Goal: Navigation & Orientation: Find specific page/section

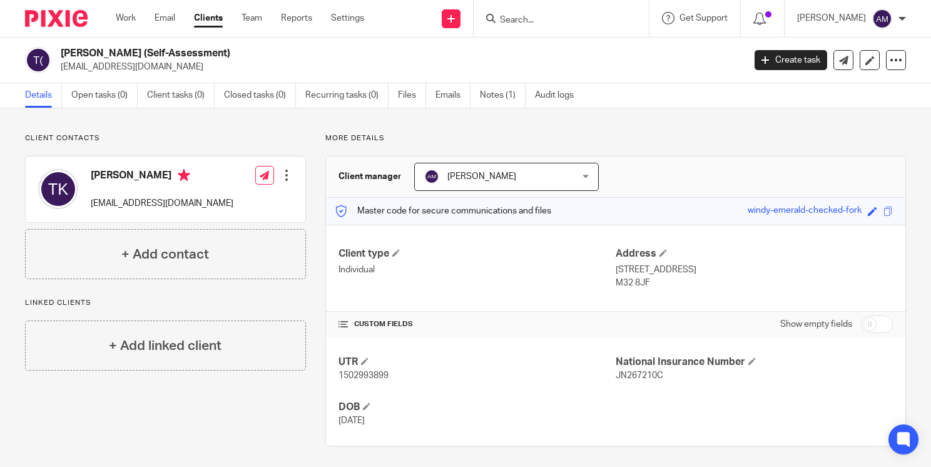
click at [204, 16] on link "Clients" at bounding box center [208, 18] width 29 height 13
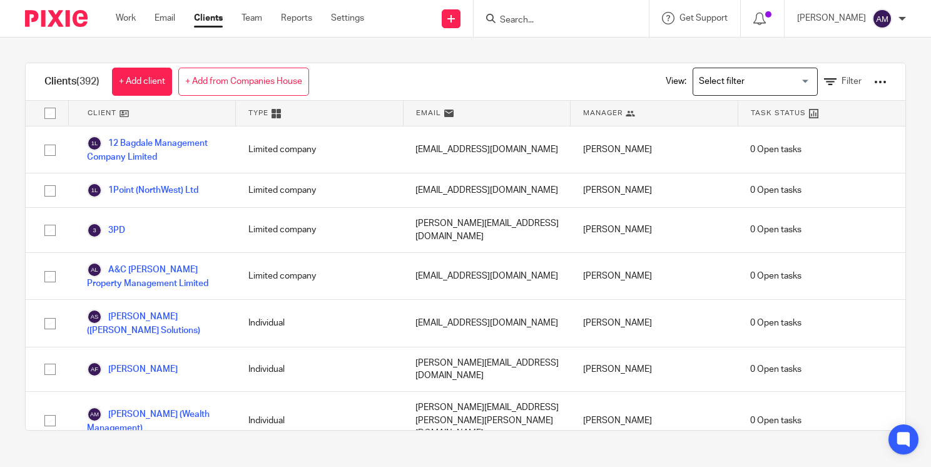
click at [791, 82] on input "Search for option" at bounding box center [752, 82] width 116 height 22
click at [841, 81] on span "Filter" at bounding box center [851, 81] width 20 height 9
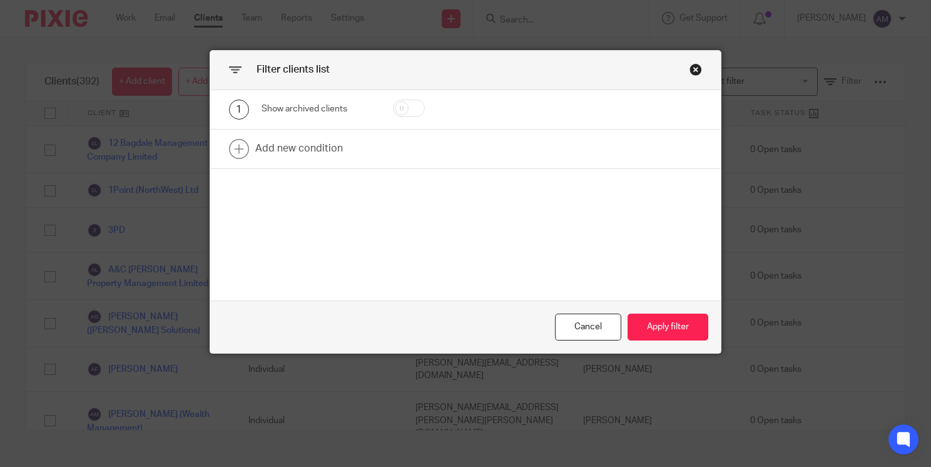
click at [689, 66] on div "Close this dialog window" at bounding box center [695, 69] width 13 height 13
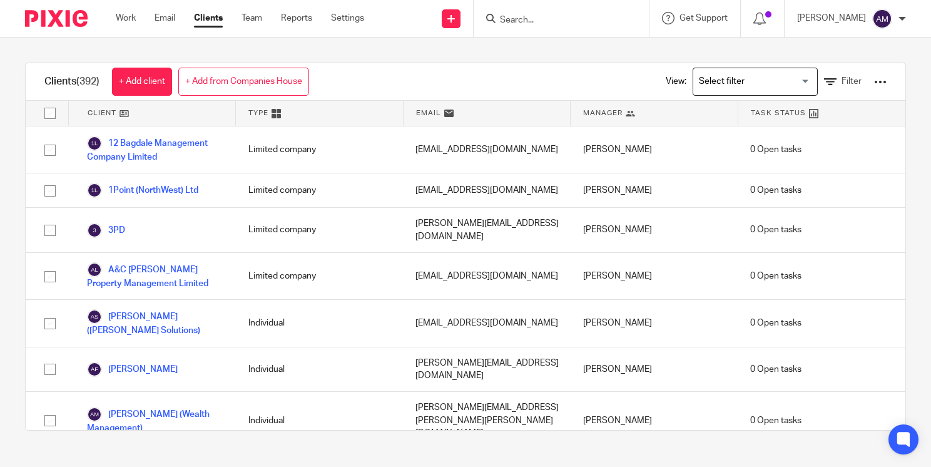
click at [48, 111] on input "checkbox" at bounding box center [50, 113] width 24 height 24
checkbox input "true"
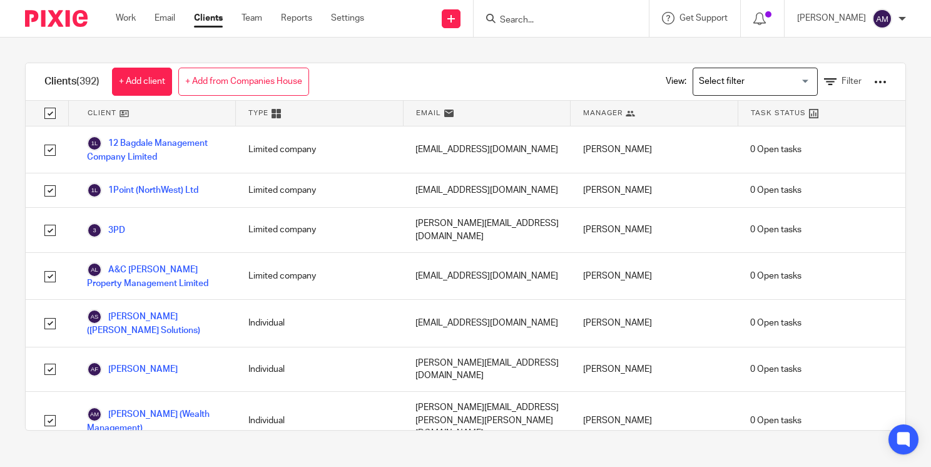
checkbox input "true"
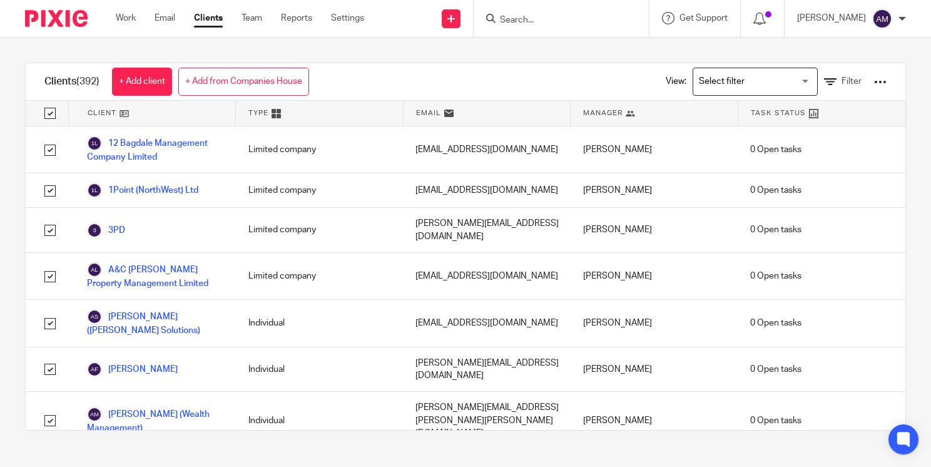
checkbox input "true"
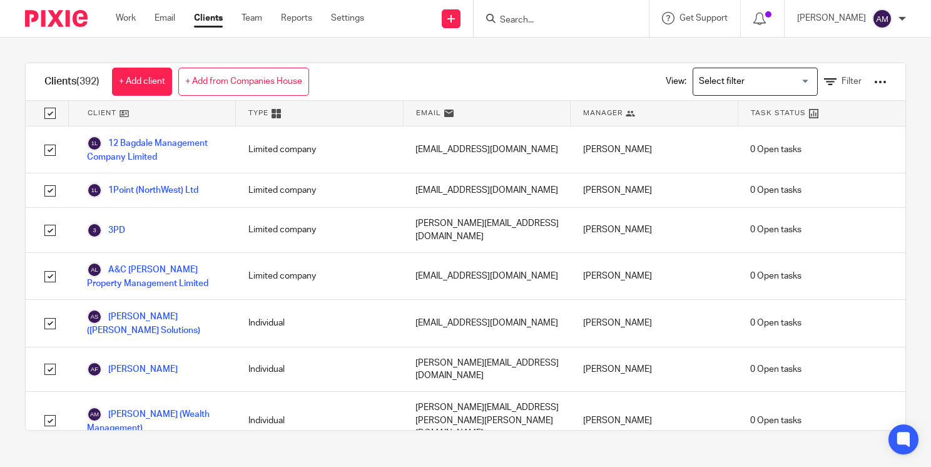
checkbox input "true"
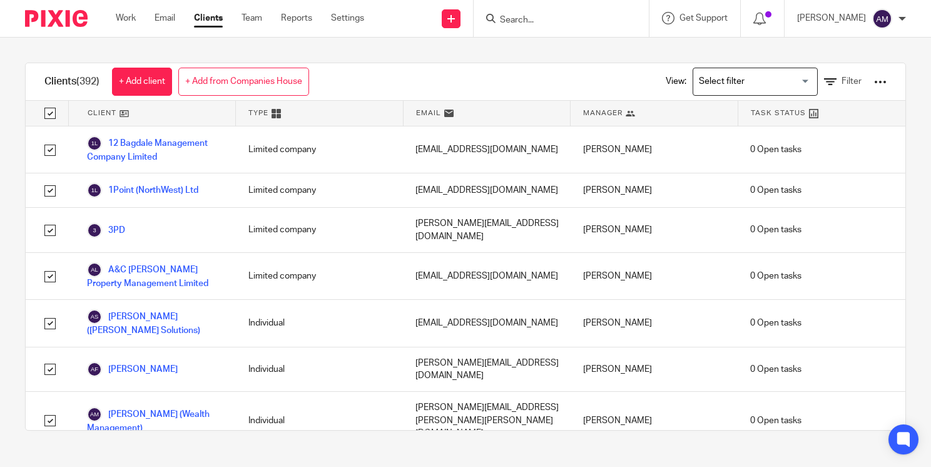
checkbox input "true"
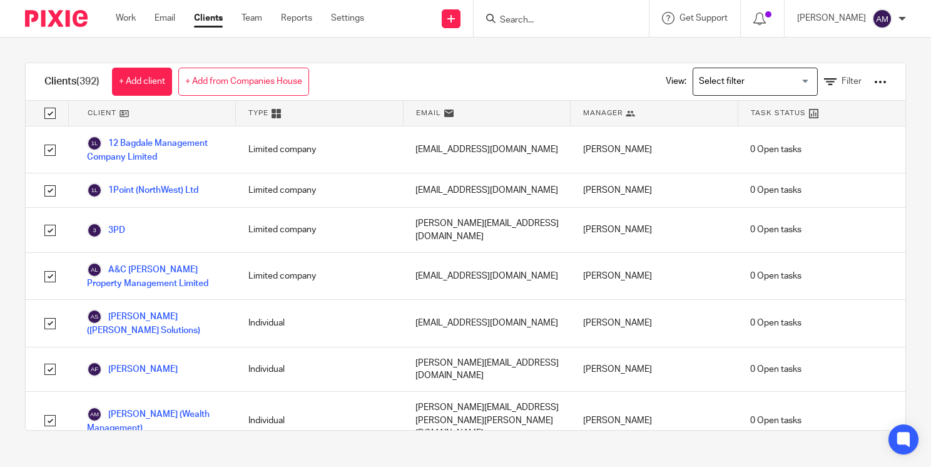
checkbox input "true"
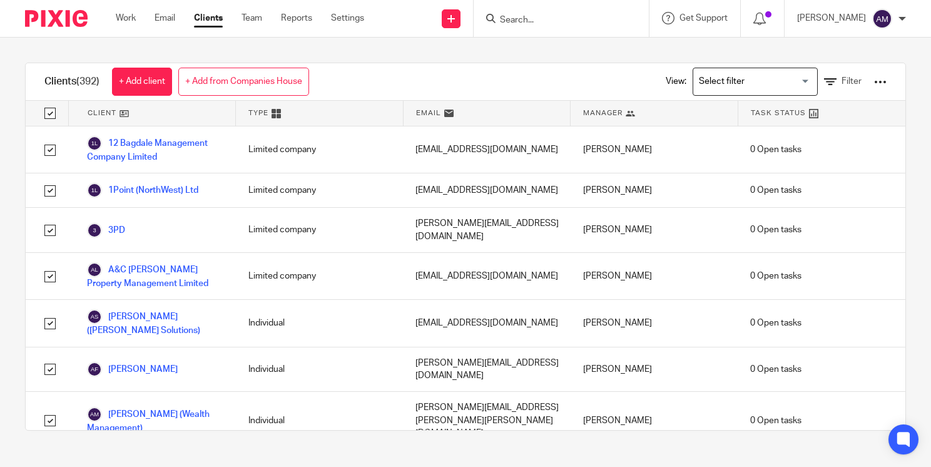
checkbox input "true"
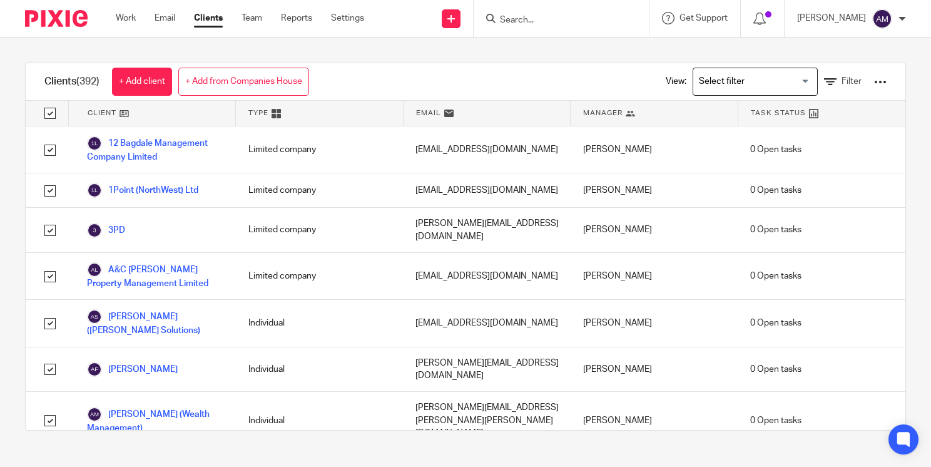
checkbox input "true"
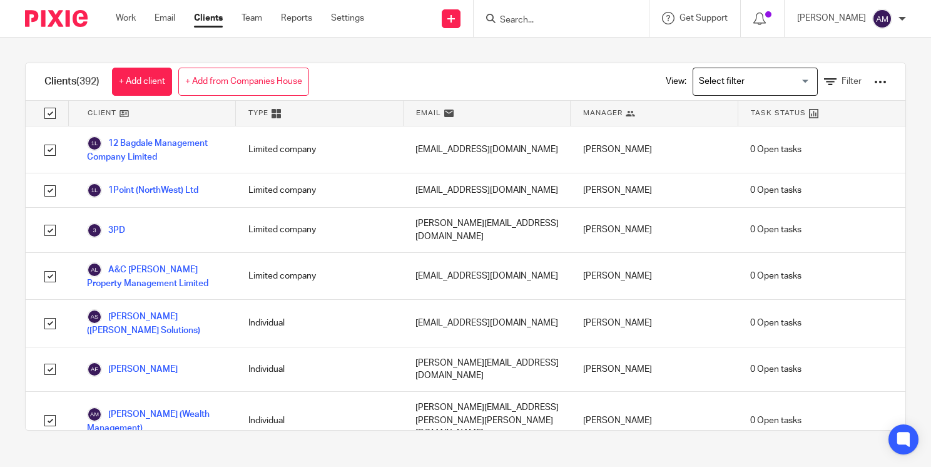
checkbox input "true"
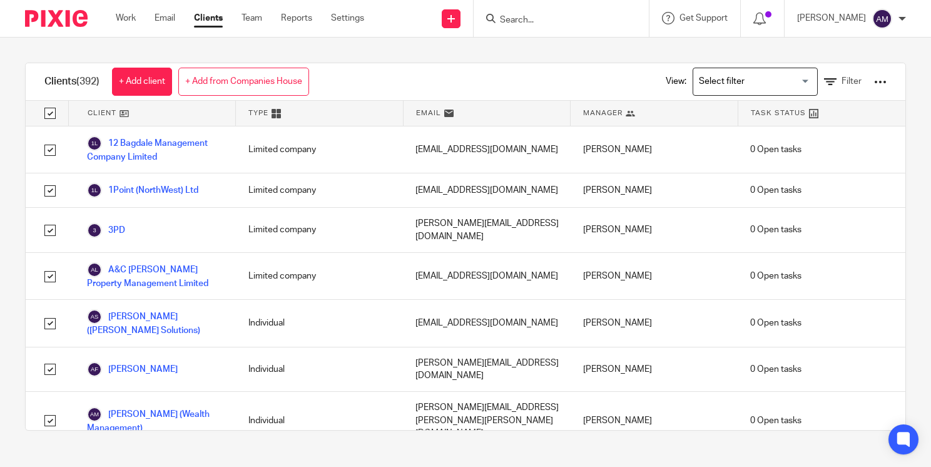
checkbox input "true"
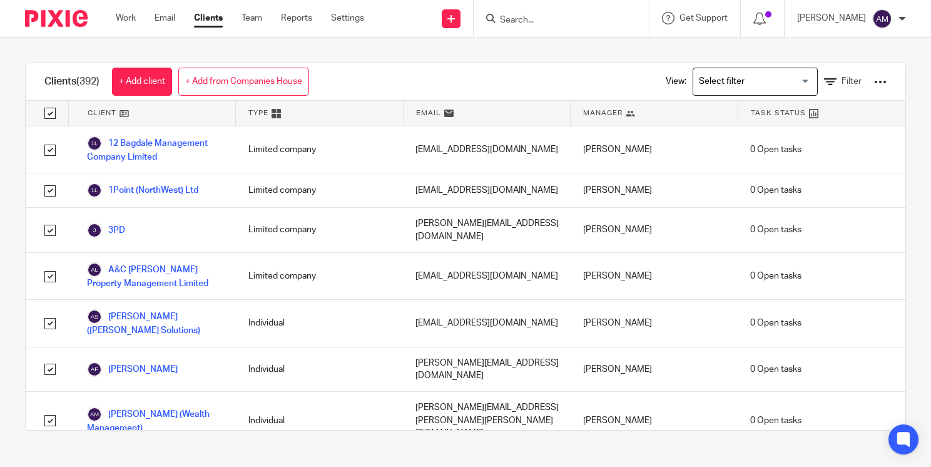
checkbox input "true"
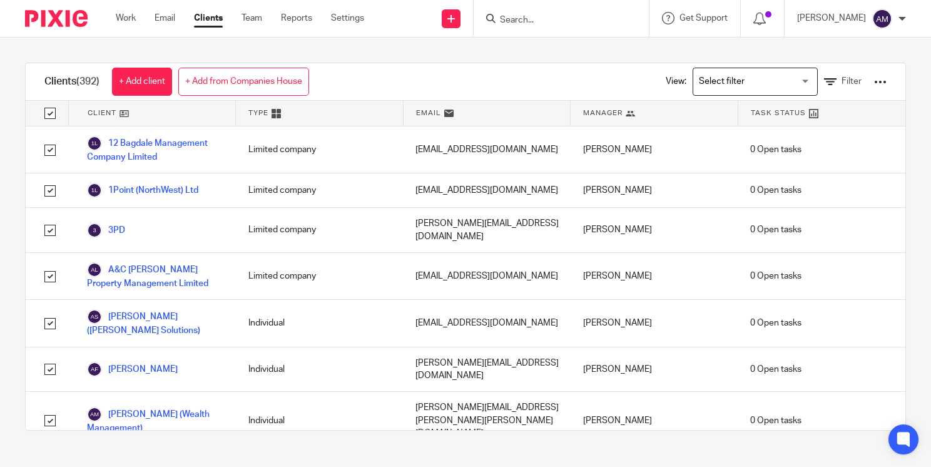
checkbox input "true"
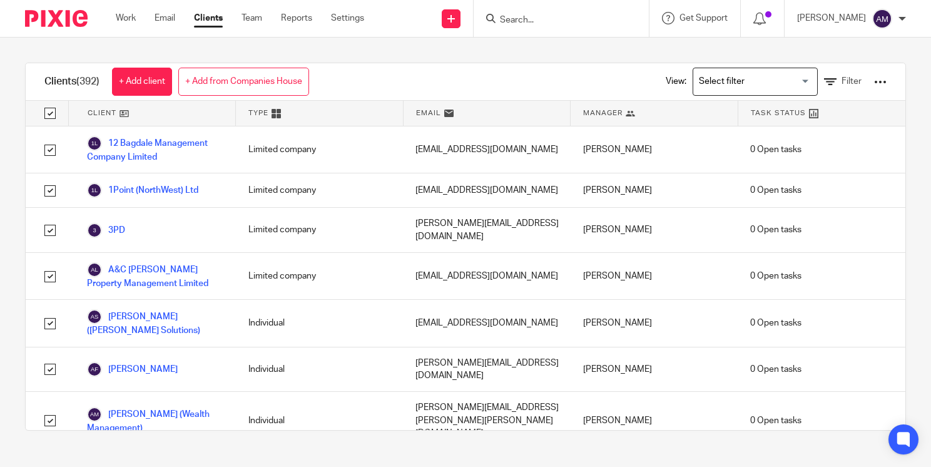
checkbox input "true"
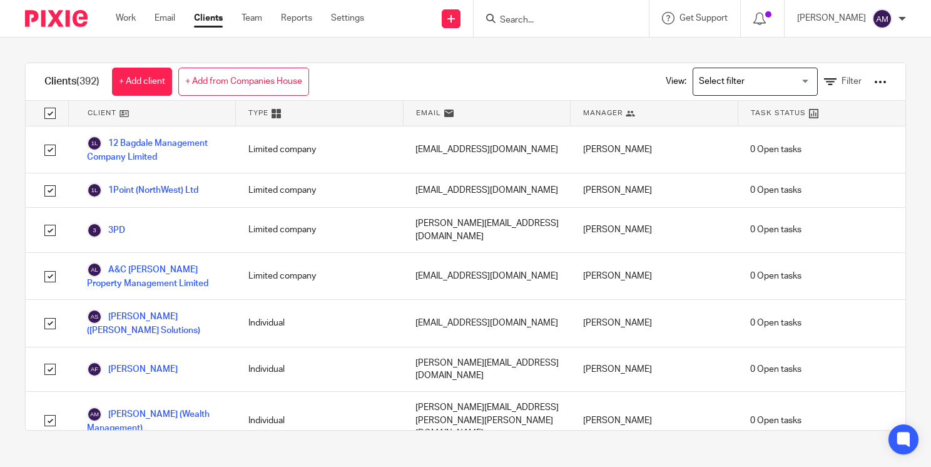
checkbox input "true"
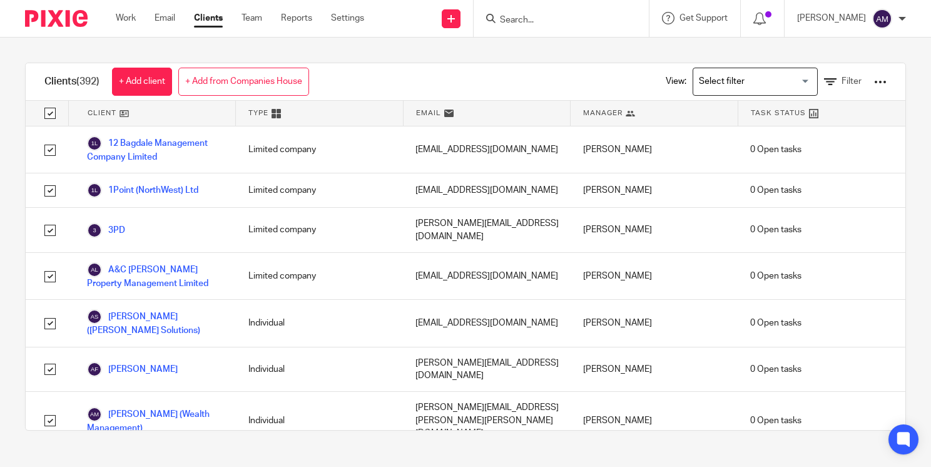
checkbox input "true"
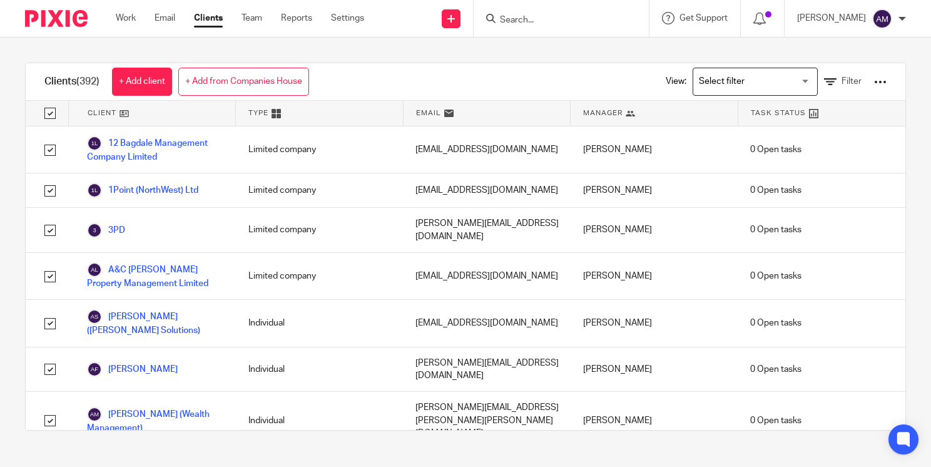
checkbox input "true"
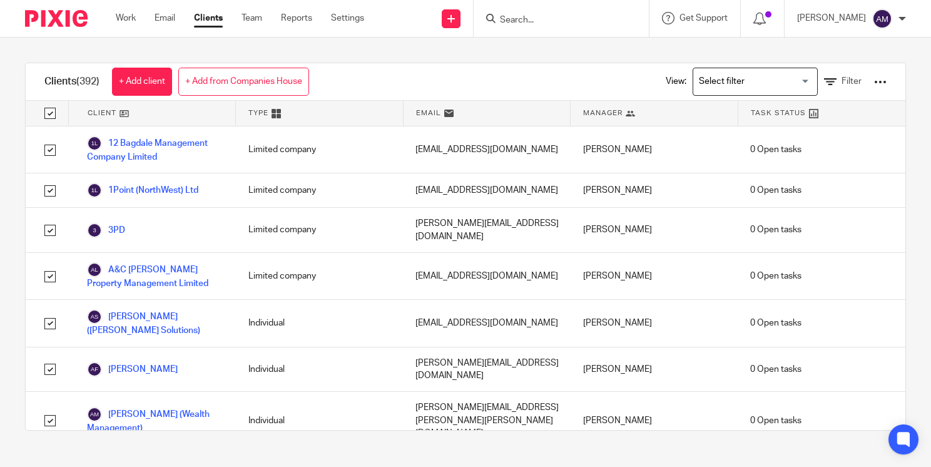
checkbox input "true"
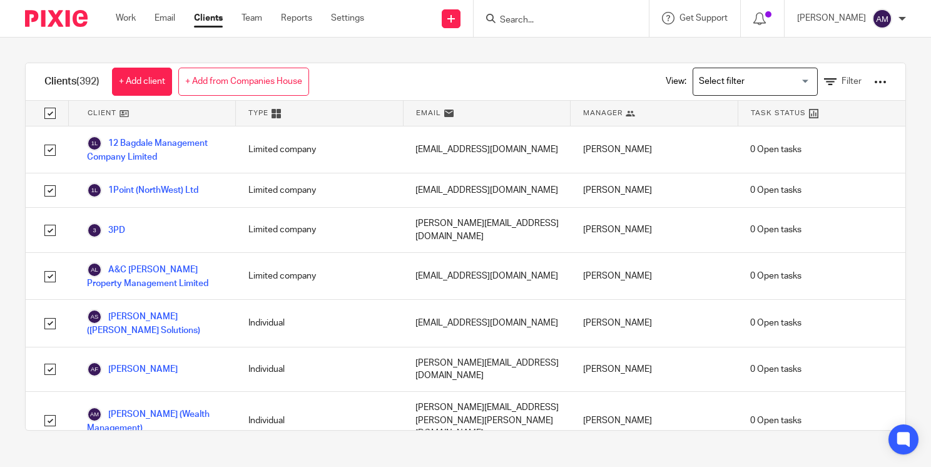
checkbox input "true"
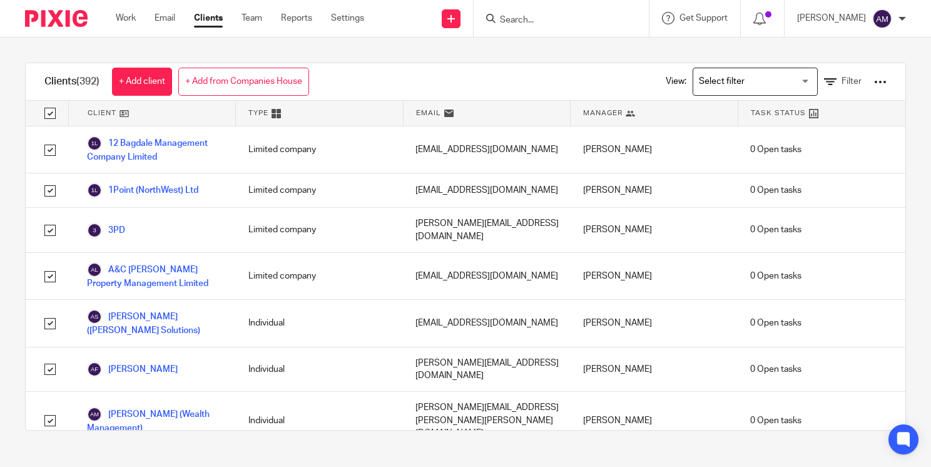
checkbox input "true"
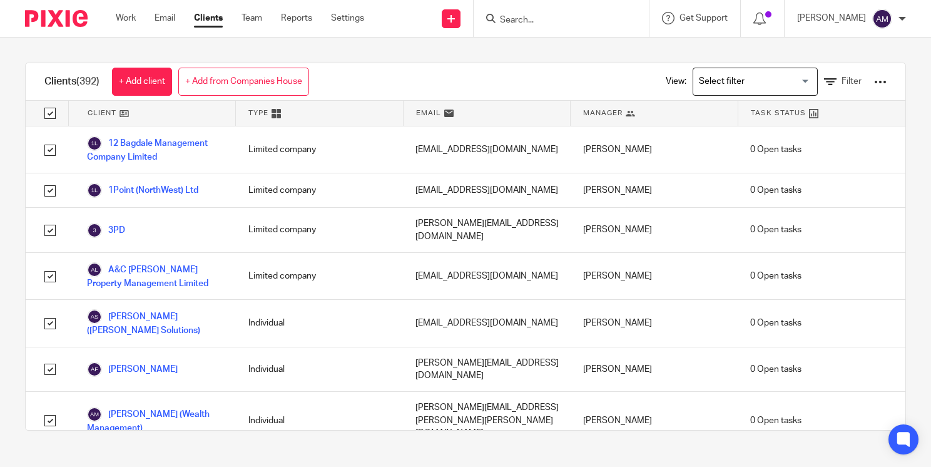
checkbox input "true"
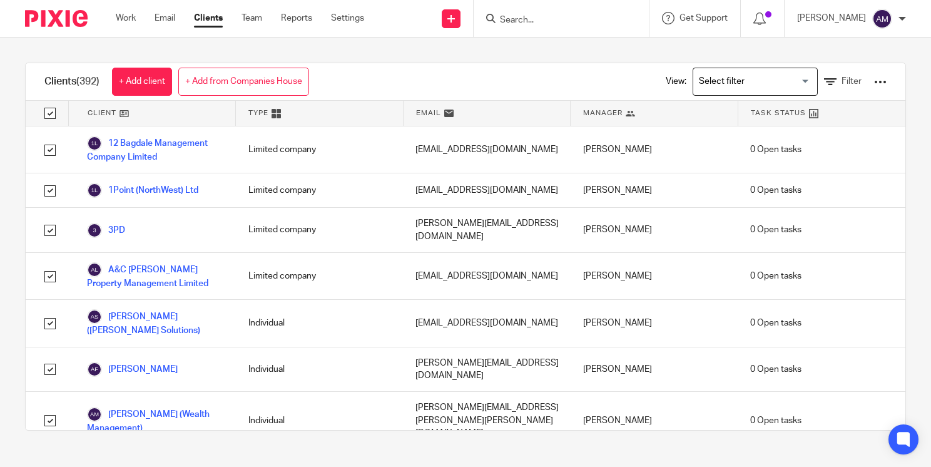
checkbox input "true"
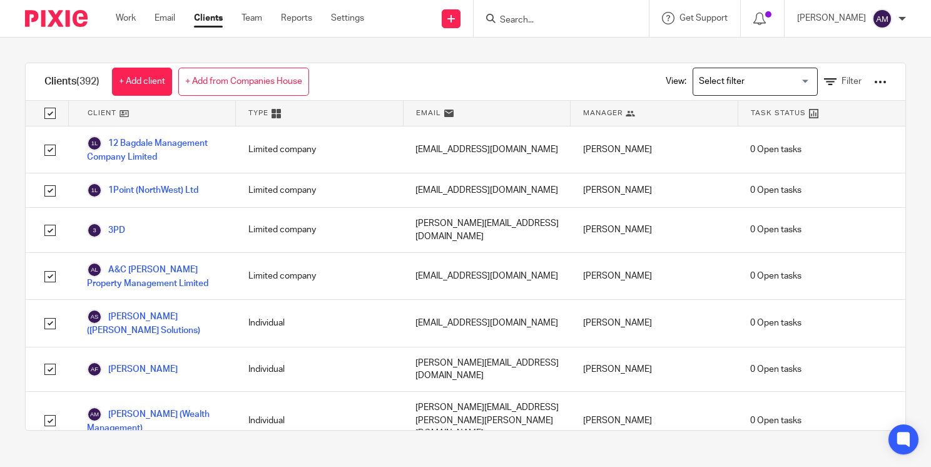
checkbox input "true"
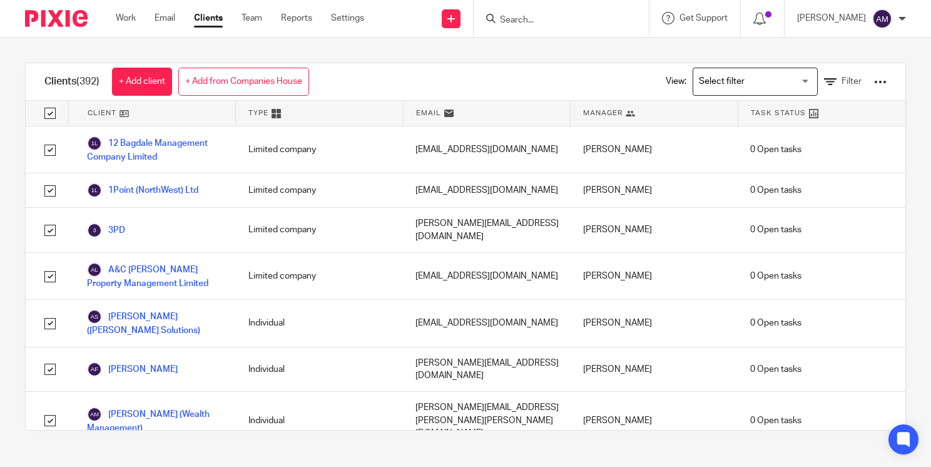
checkbox input "true"
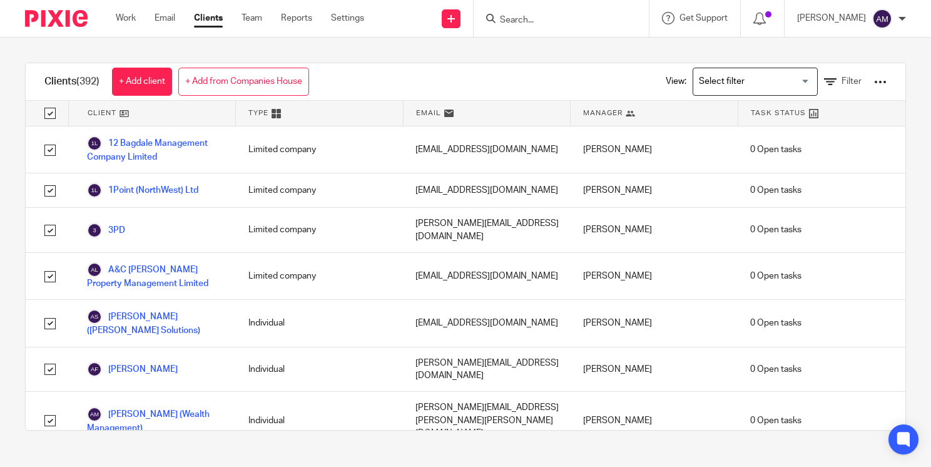
checkbox input "true"
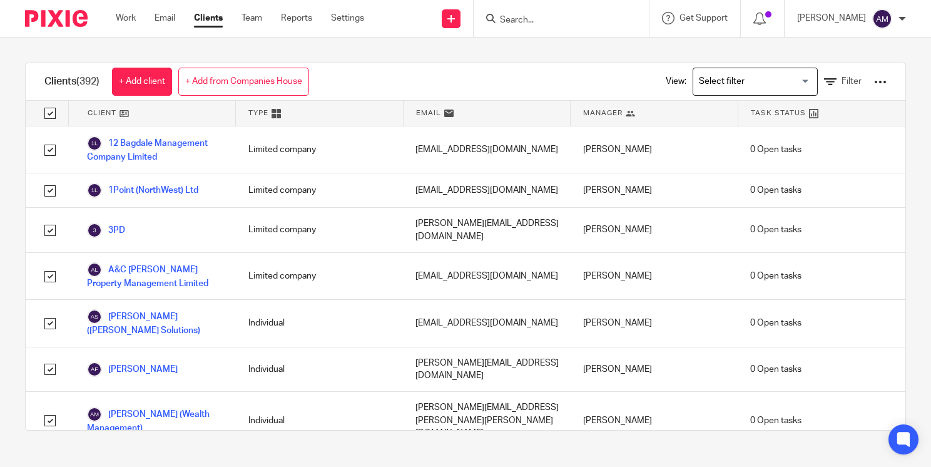
checkbox input "true"
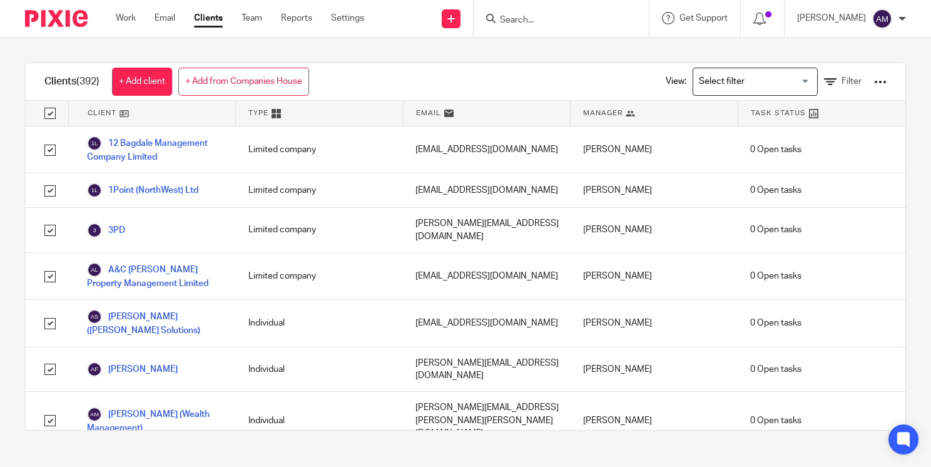
checkbox input "true"
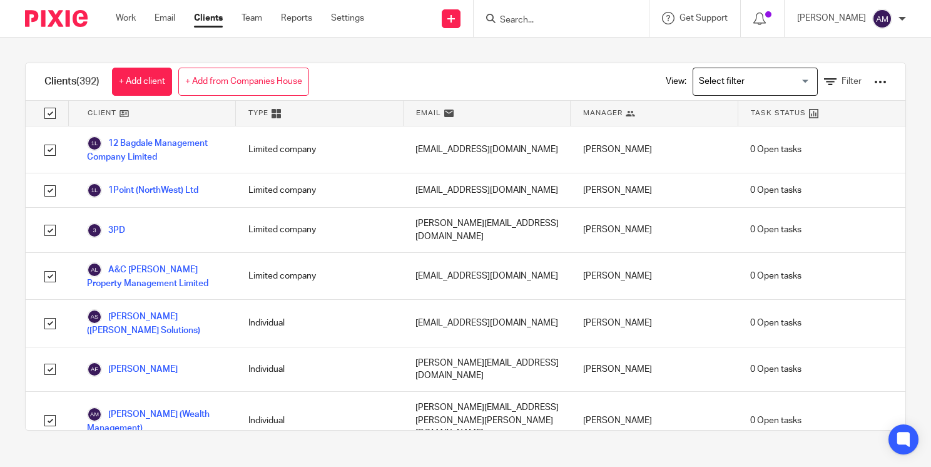
checkbox input "true"
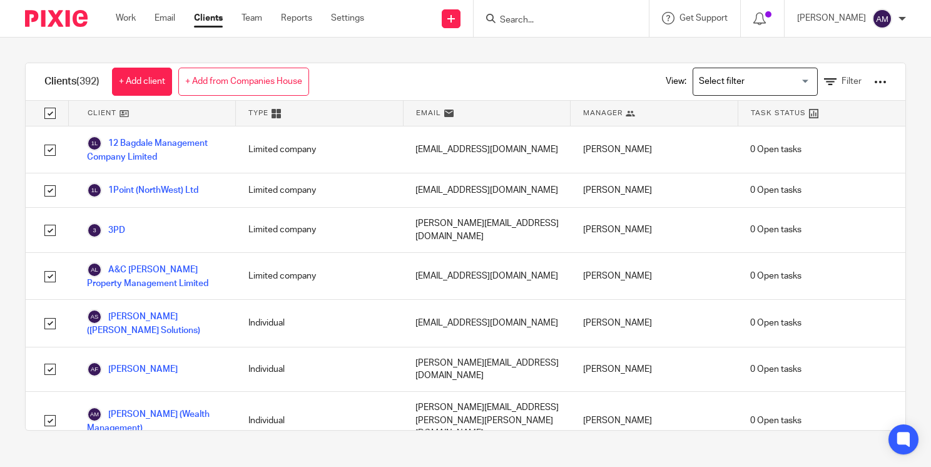
checkbox input "true"
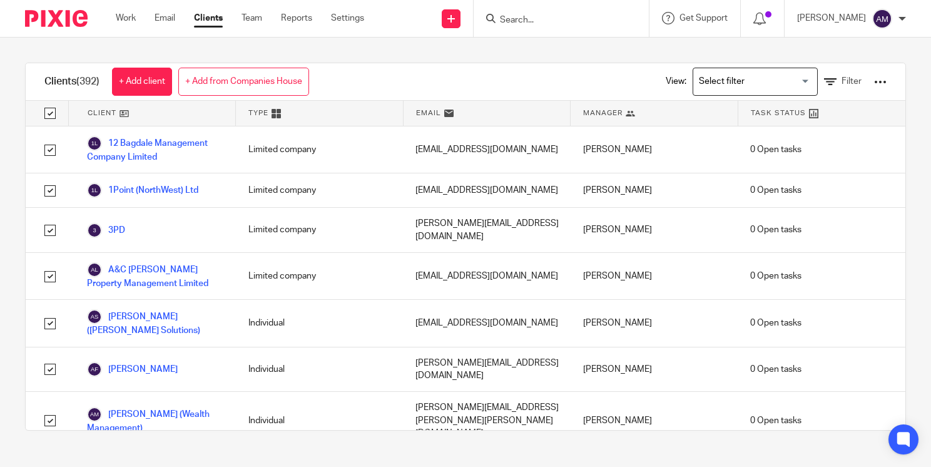
checkbox input "true"
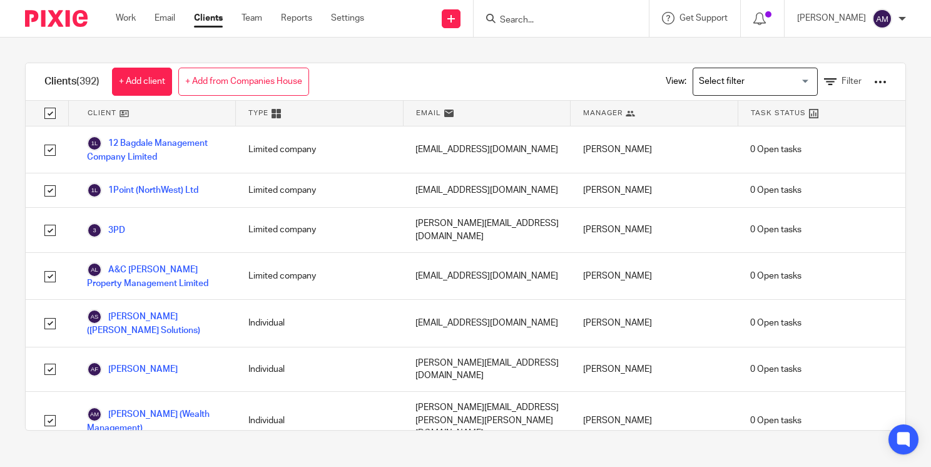
checkbox input "true"
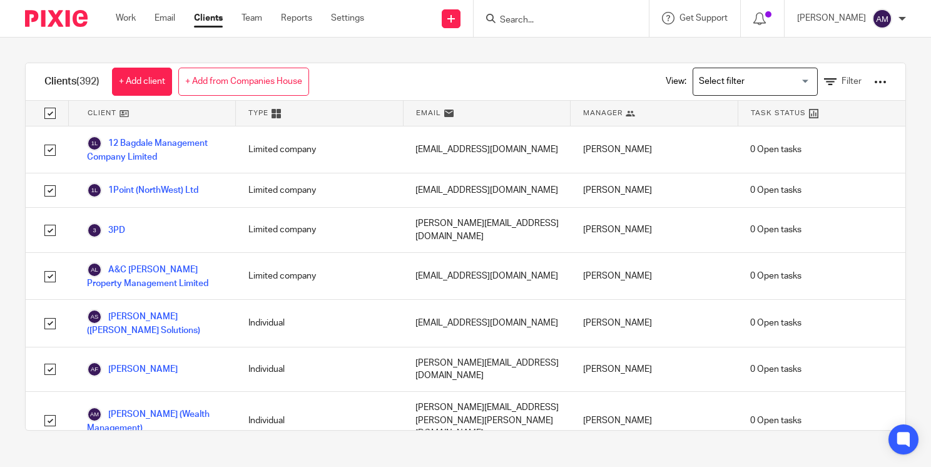
checkbox input "true"
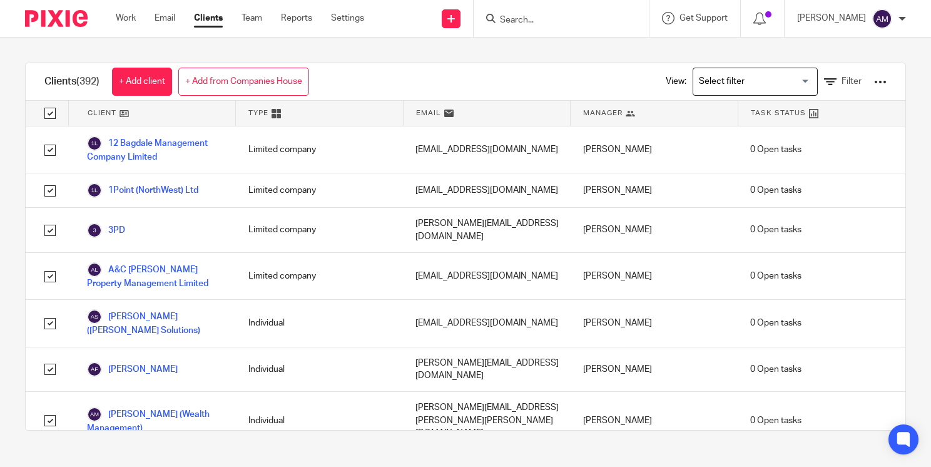
checkbox input "true"
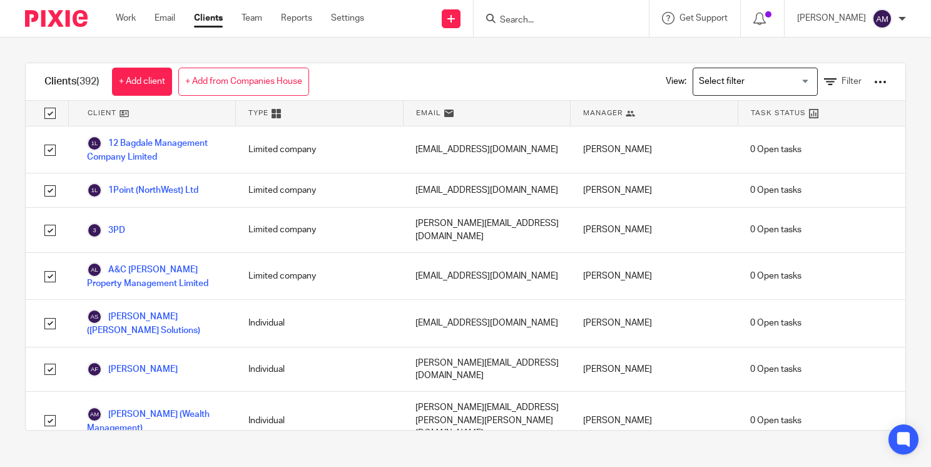
checkbox input "true"
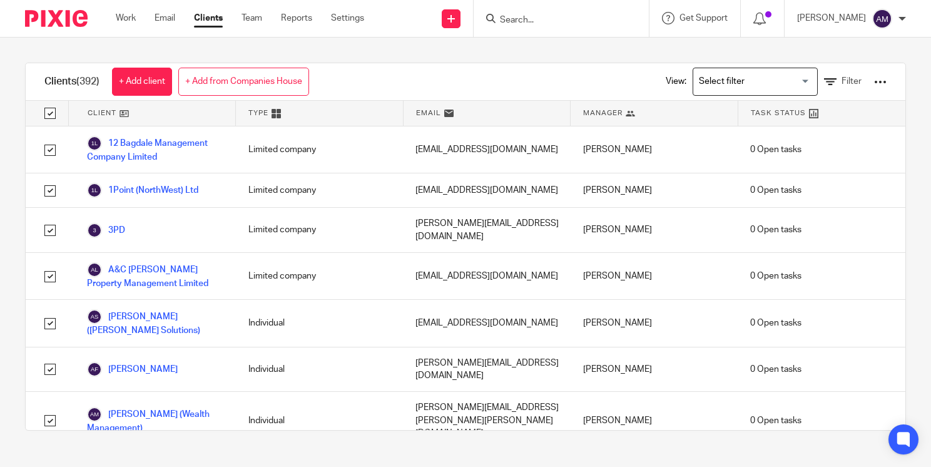
checkbox input "true"
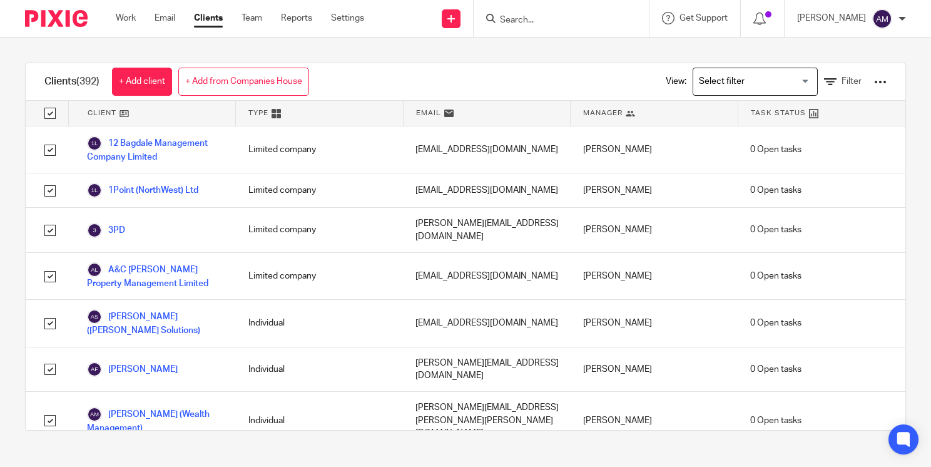
checkbox input "true"
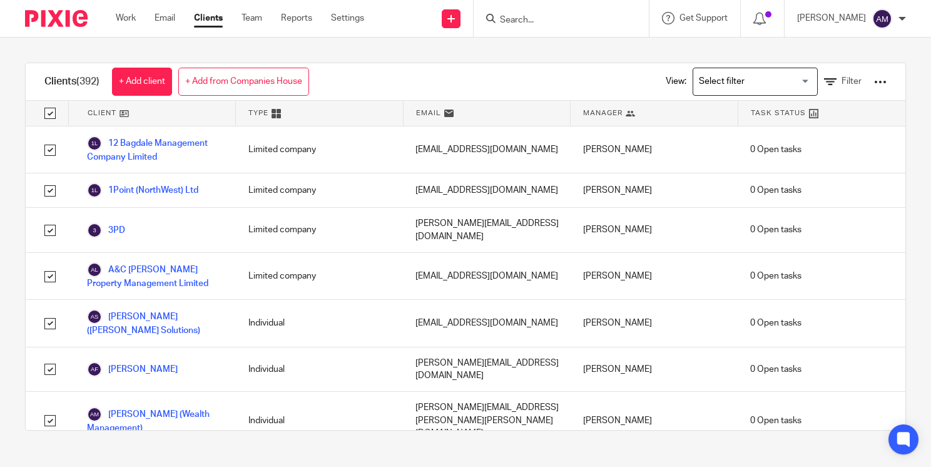
checkbox input "true"
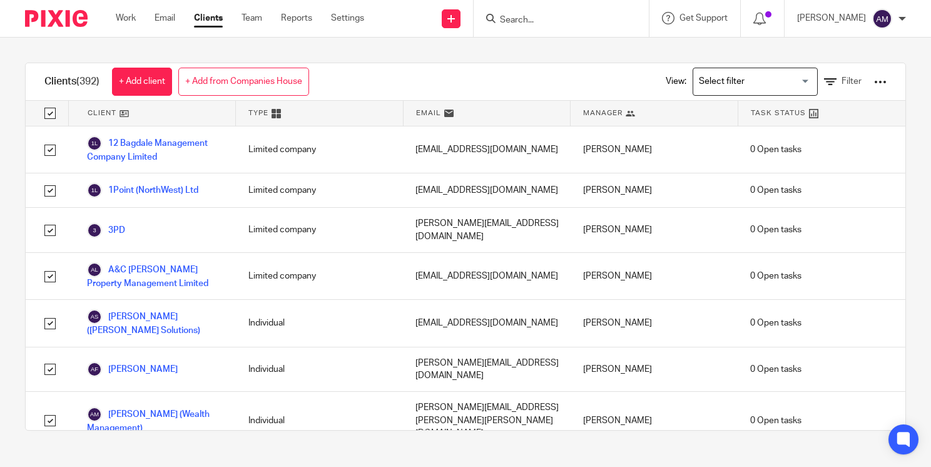
checkbox input "true"
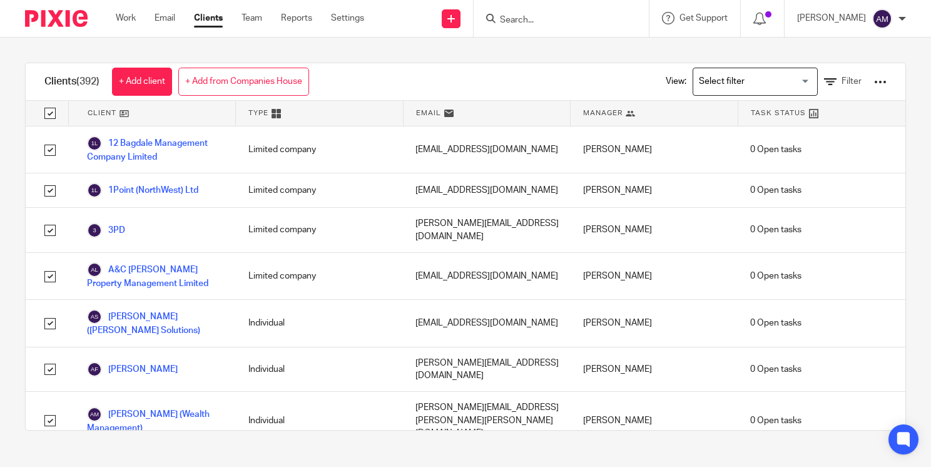
checkbox input "true"
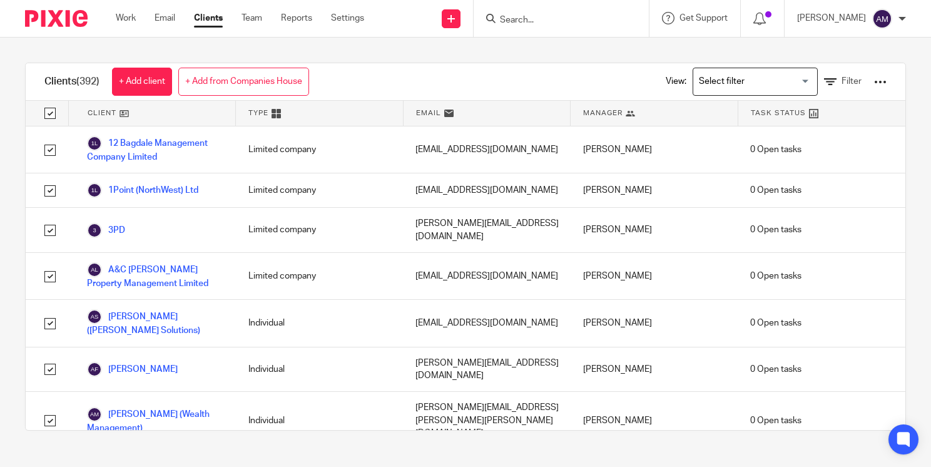
checkbox input "true"
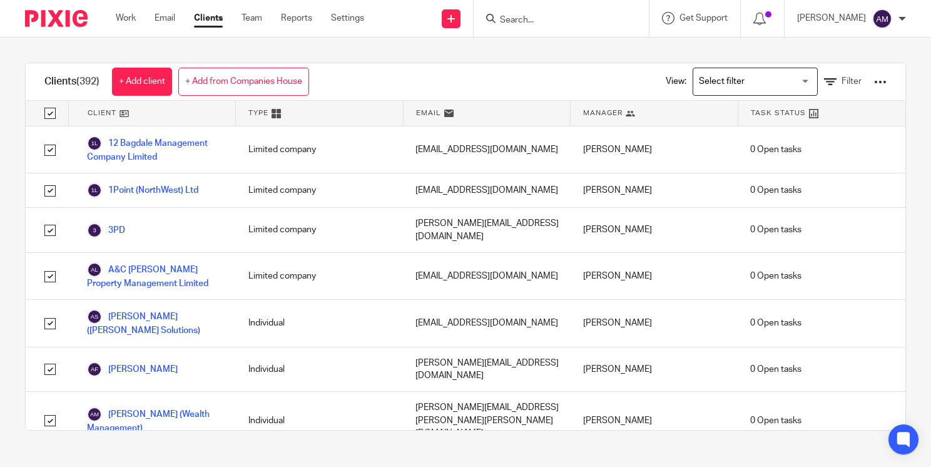
checkbox input "true"
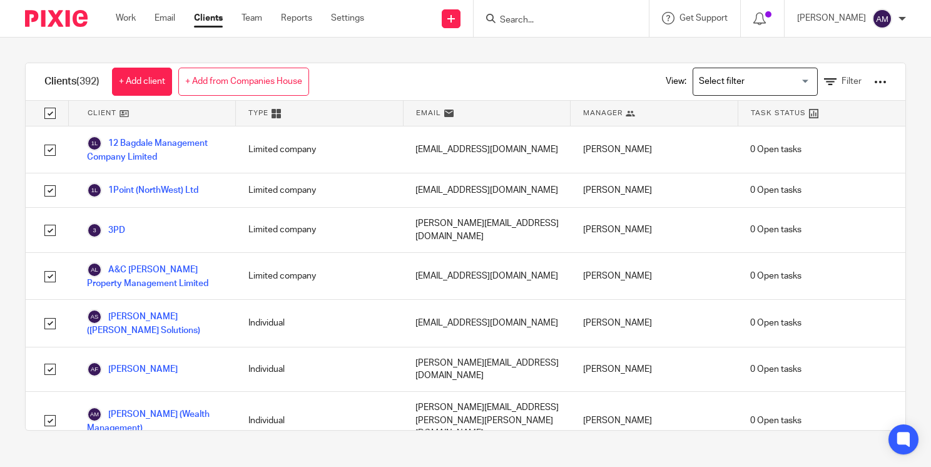
checkbox input "true"
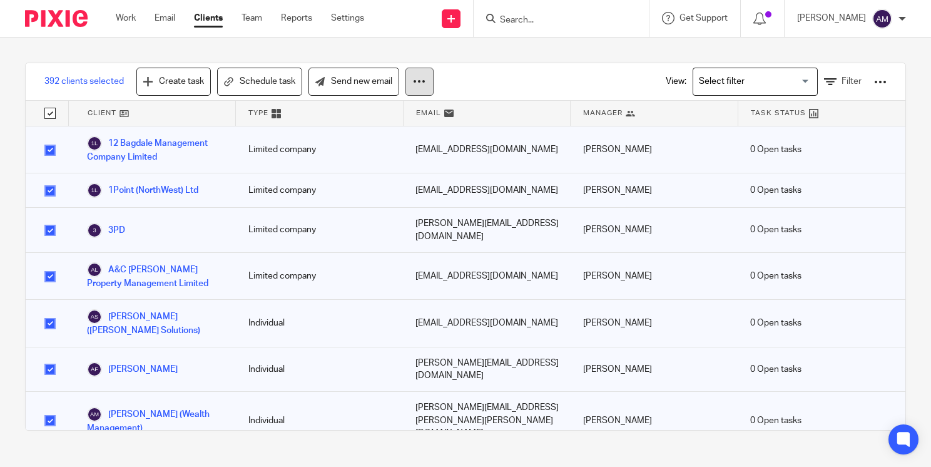
click at [417, 80] on icon at bounding box center [419, 81] width 13 height 13
click at [297, 14] on link "Reports" at bounding box center [296, 18] width 31 height 13
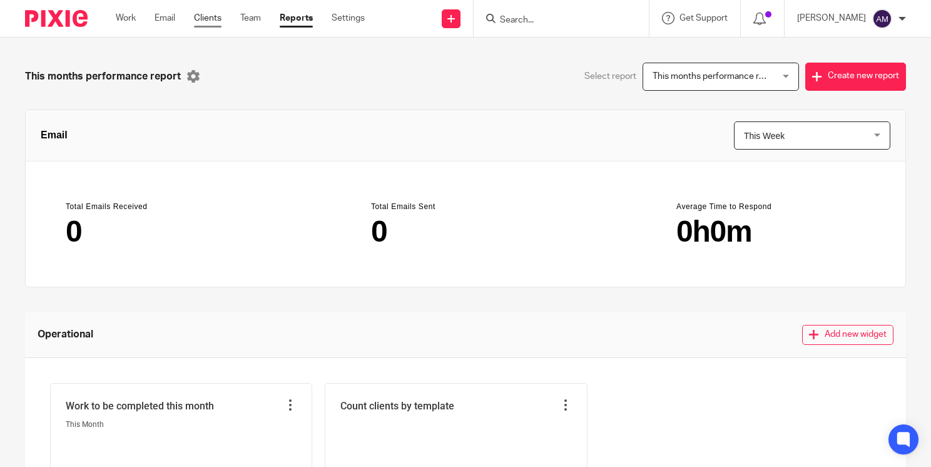
click at [210, 19] on link "Clients" at bounding box center [208, 18] width 28 height 13
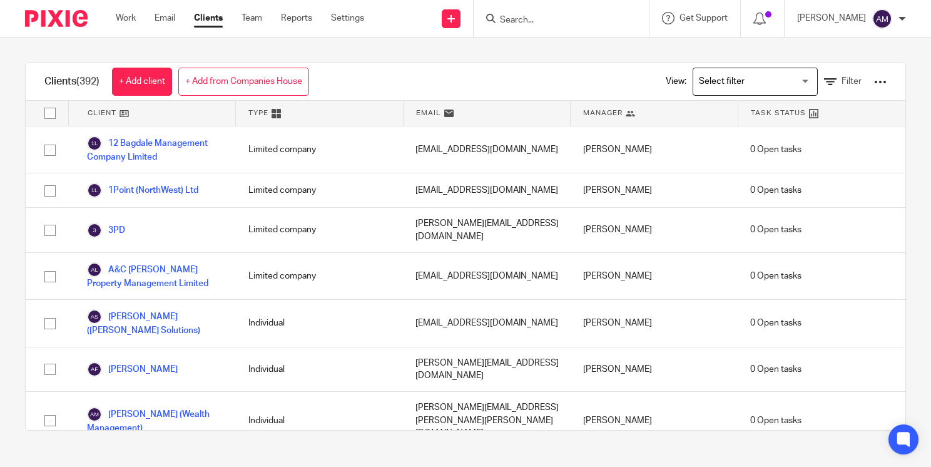
click at [52, 111] on input "checkbox" at bounding box center [50, 113] width 24 height 24
checkbox input "true"
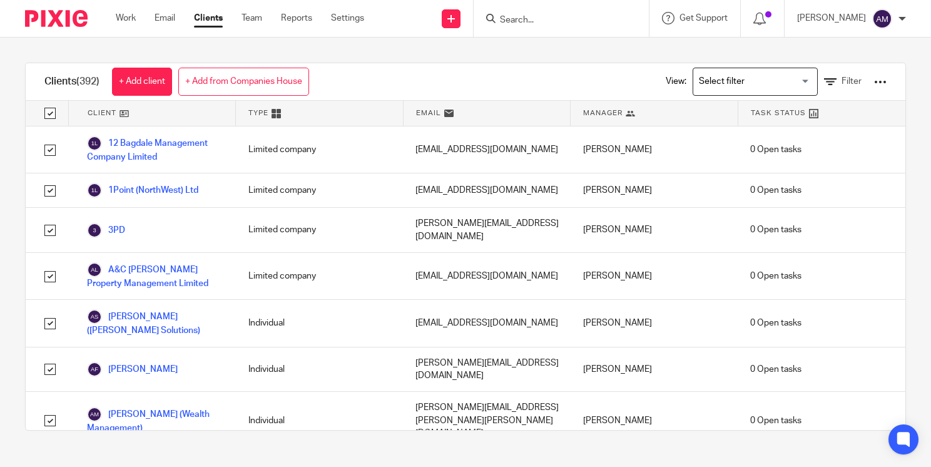
checkbox input "true"
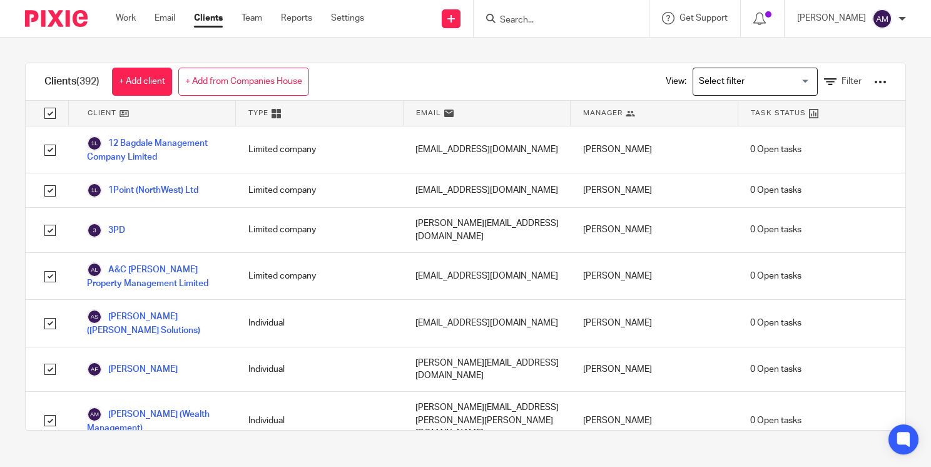
checkbox input "true"
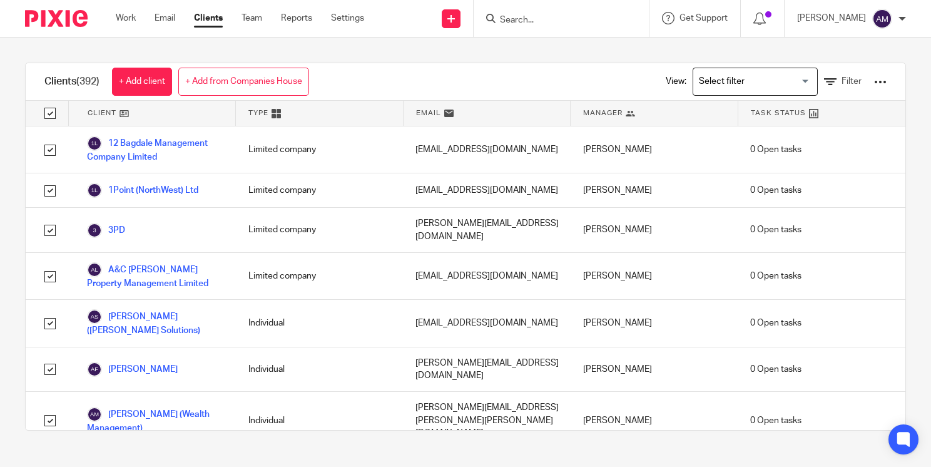
checkbox input "true"
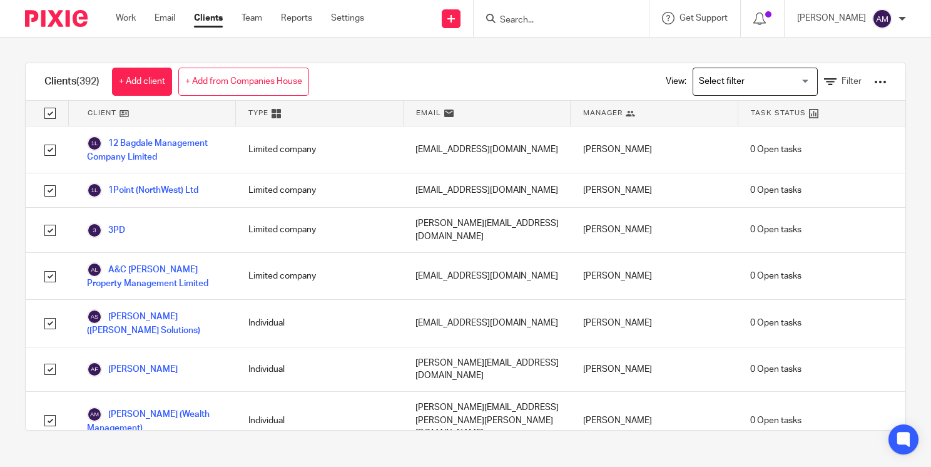
checkbox input "true"
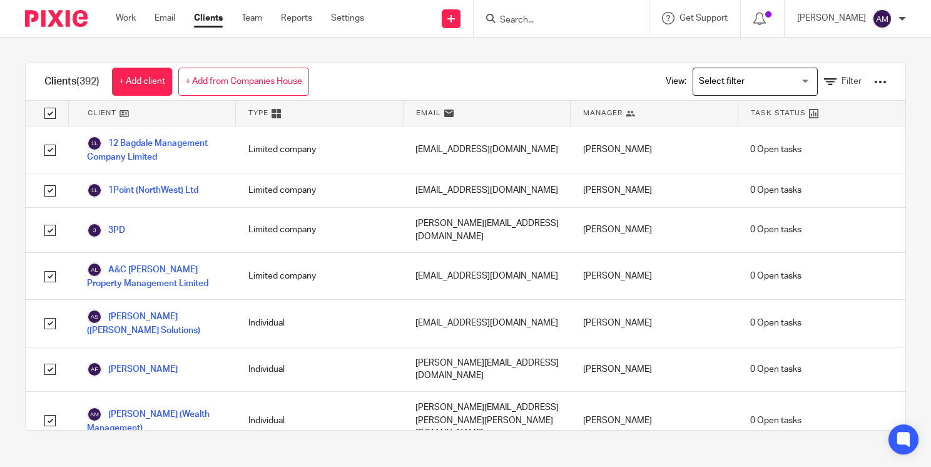
checkbox input "true"
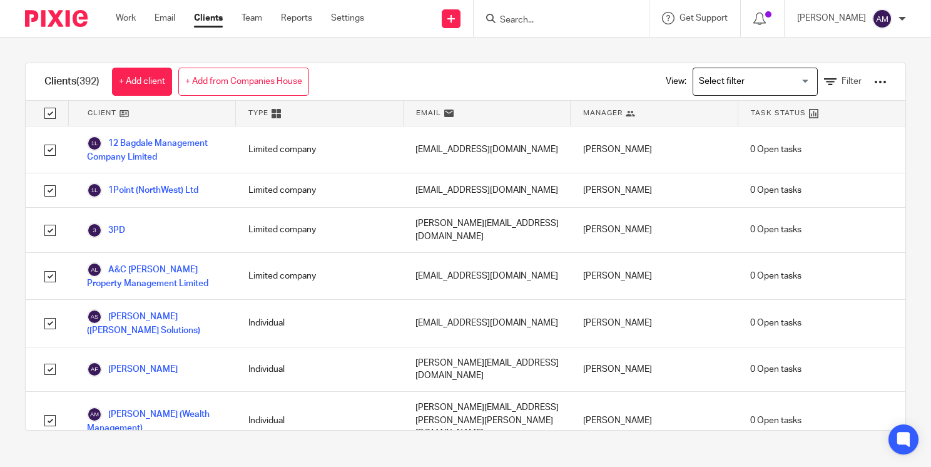
checkbox input "true"
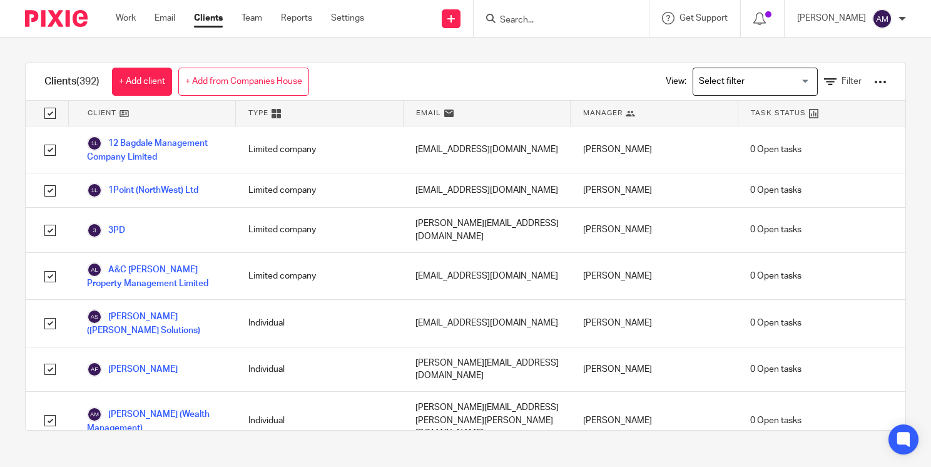
checkbox input "true"
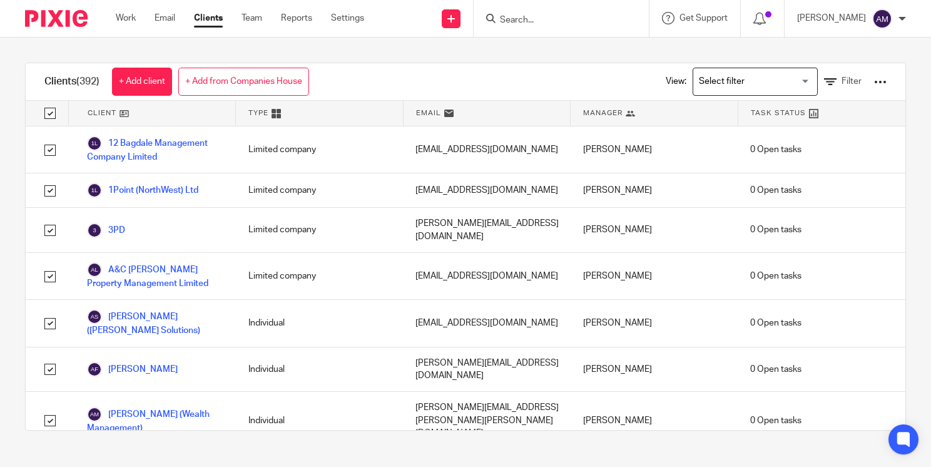
checkbox input "true"
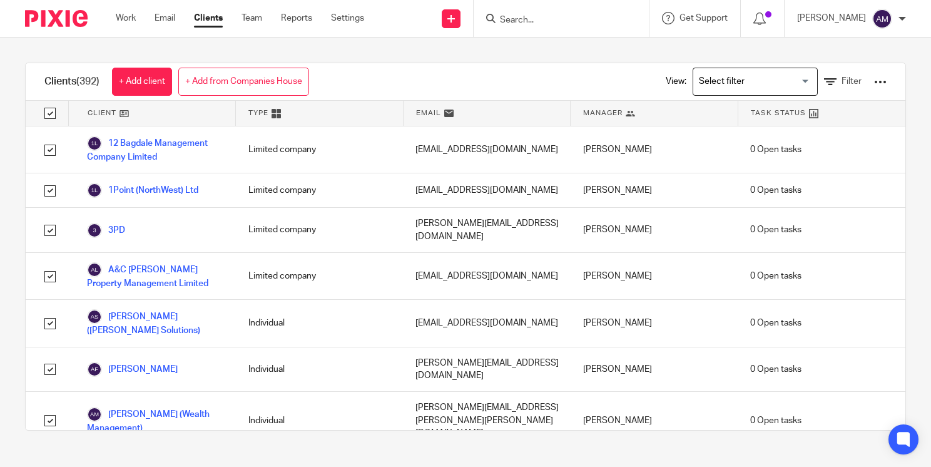
checkbox input "true"
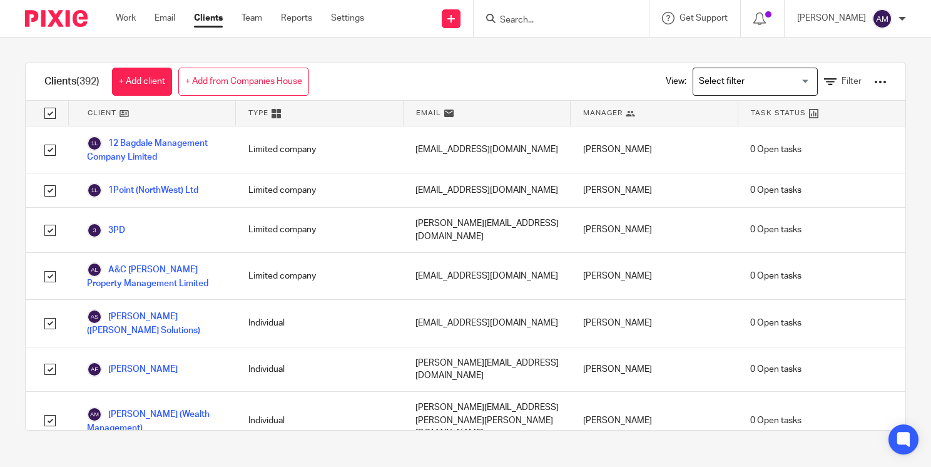
checkbox input "true"
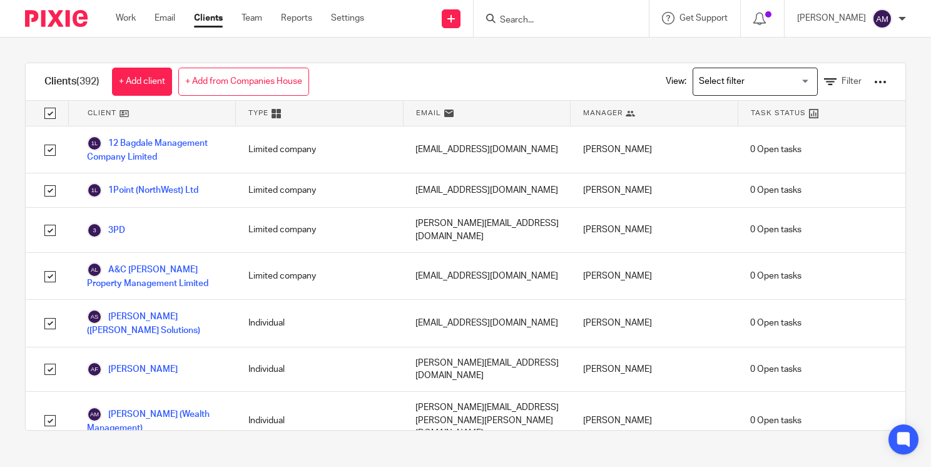
checkbox input "true"
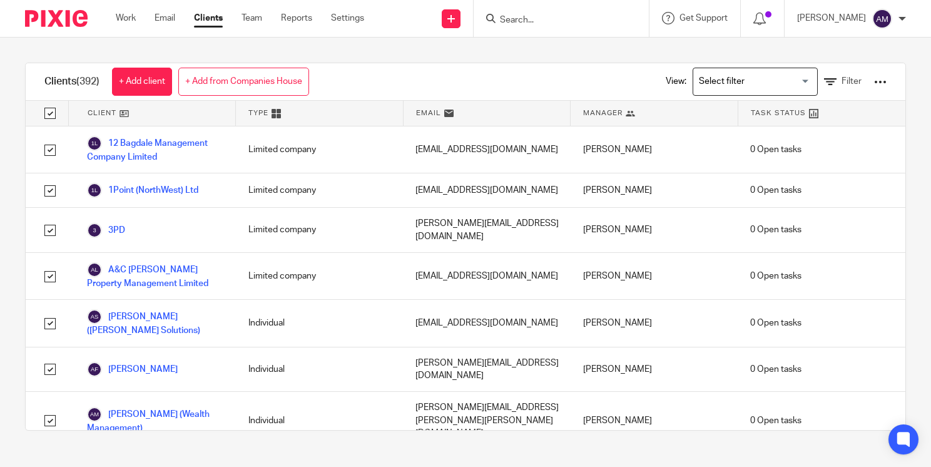
checkbox input "true"
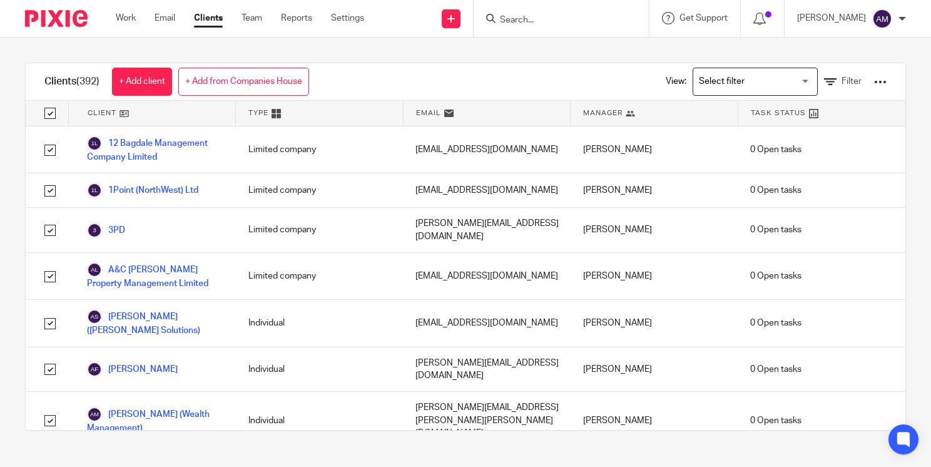
checkbox input "true"
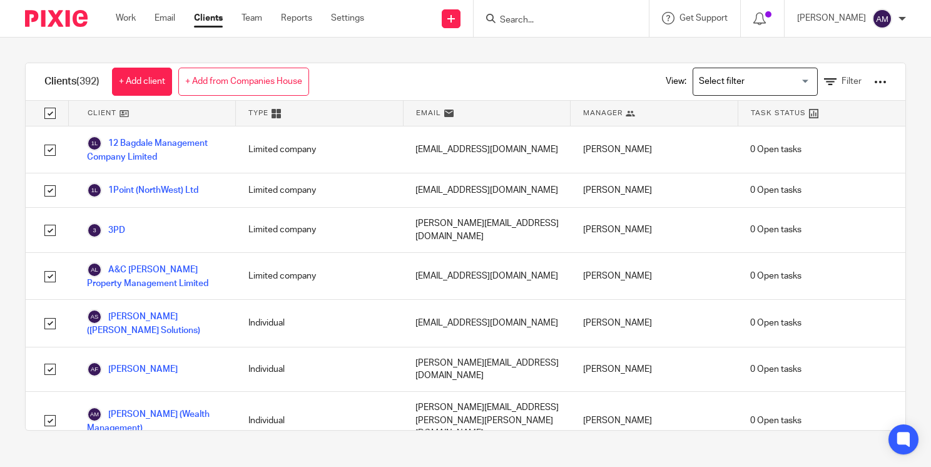
checkbox input "true"
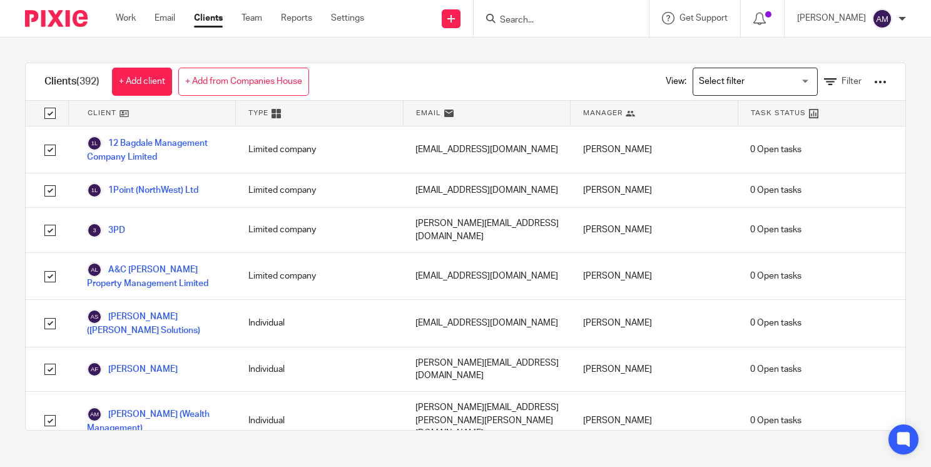
checkbox input "true"
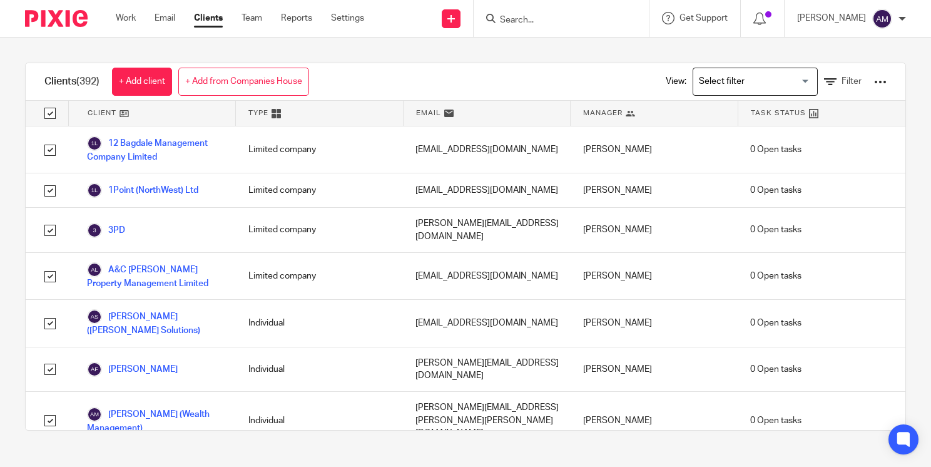
checkbox input "true"
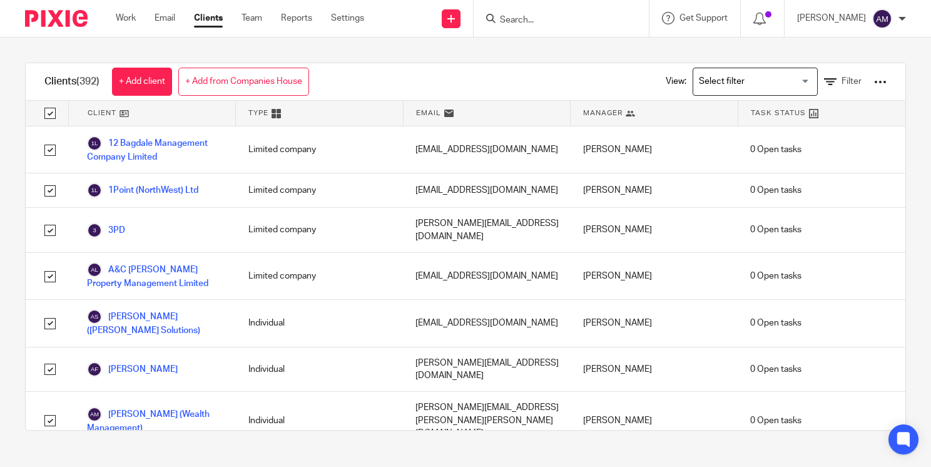
checkbox input "true"
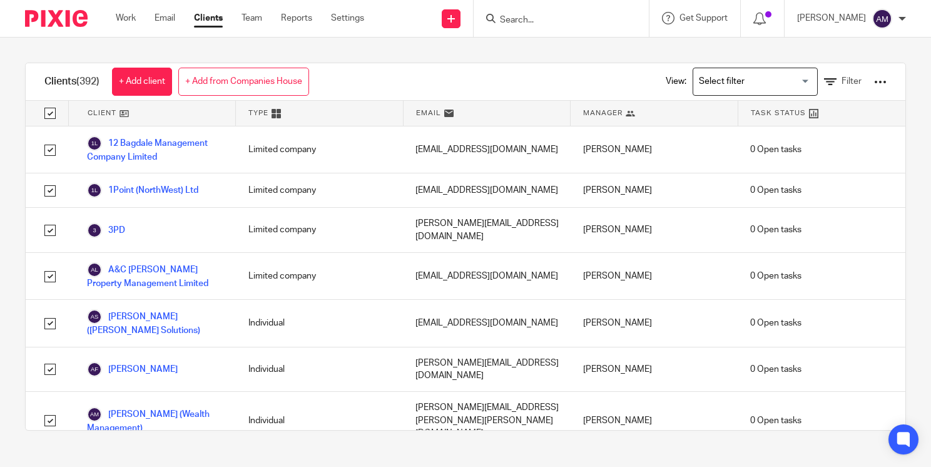
checkbox input "true"
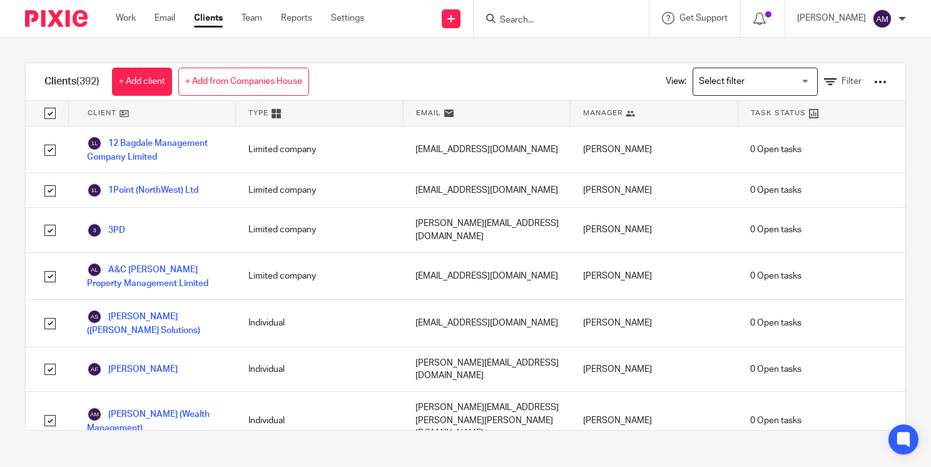
checkbox input "true"
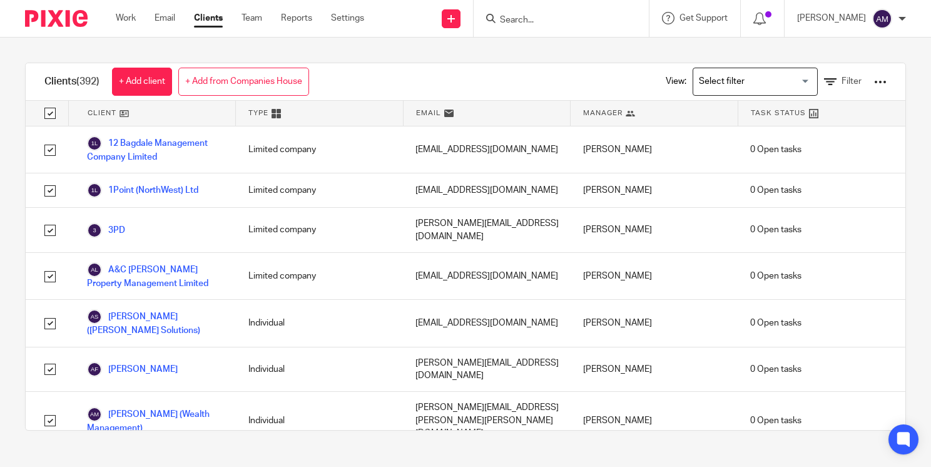
checkbox input "true"
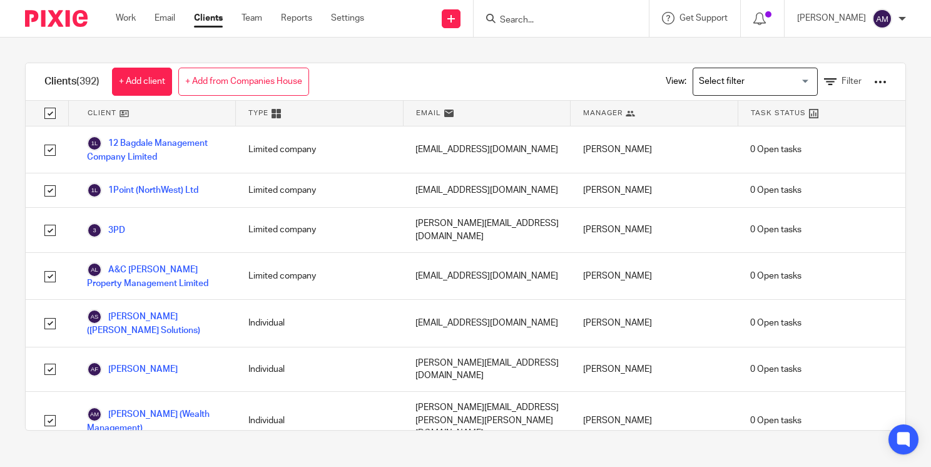
checkbox input "true"
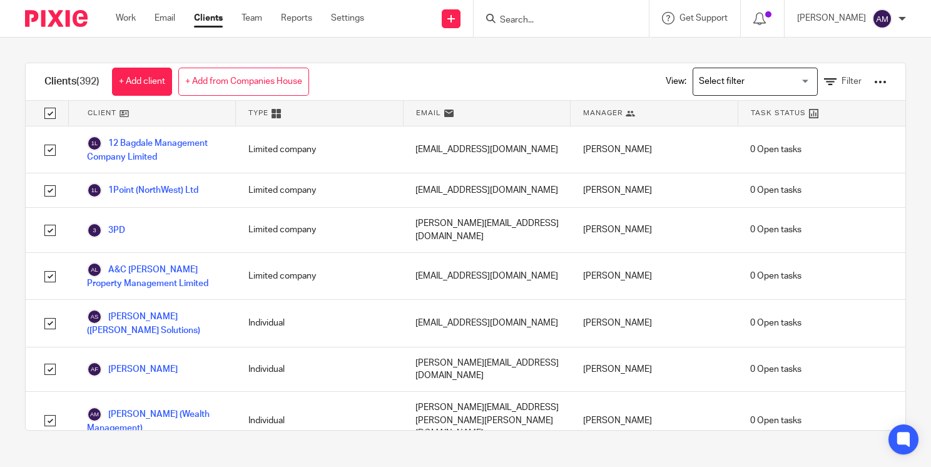
checkbox input "true"
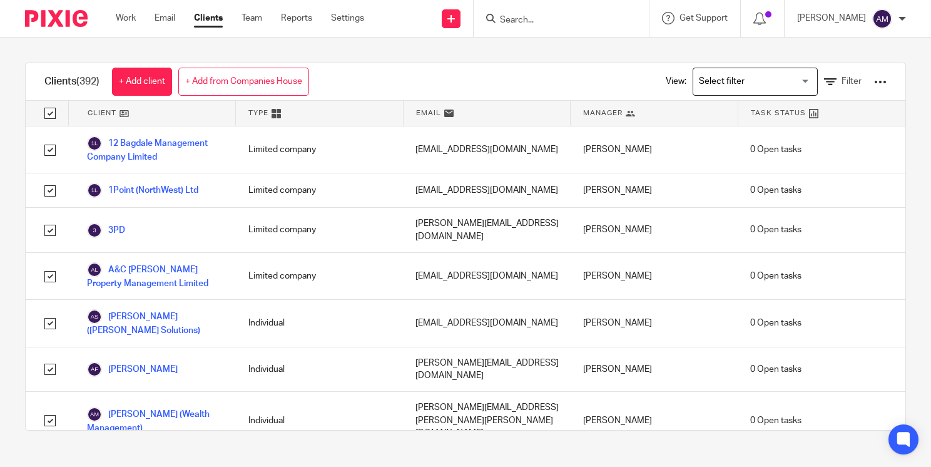
checkbox input "true"
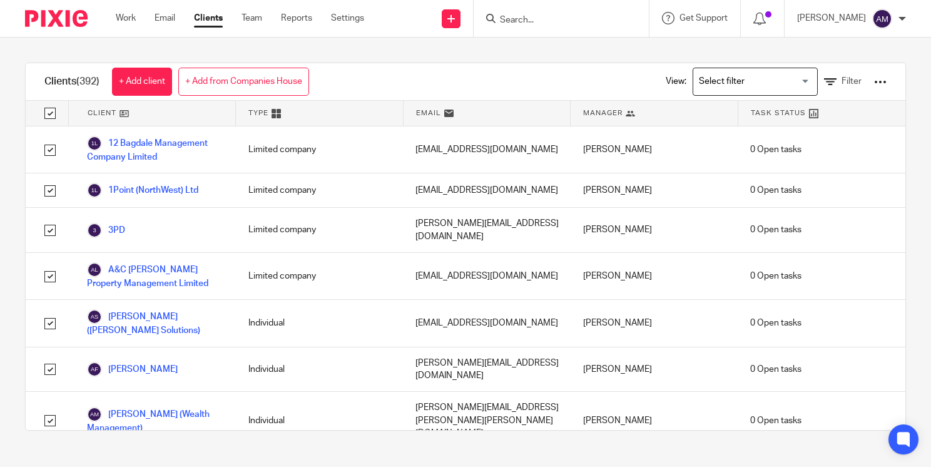
checkbox input "true"
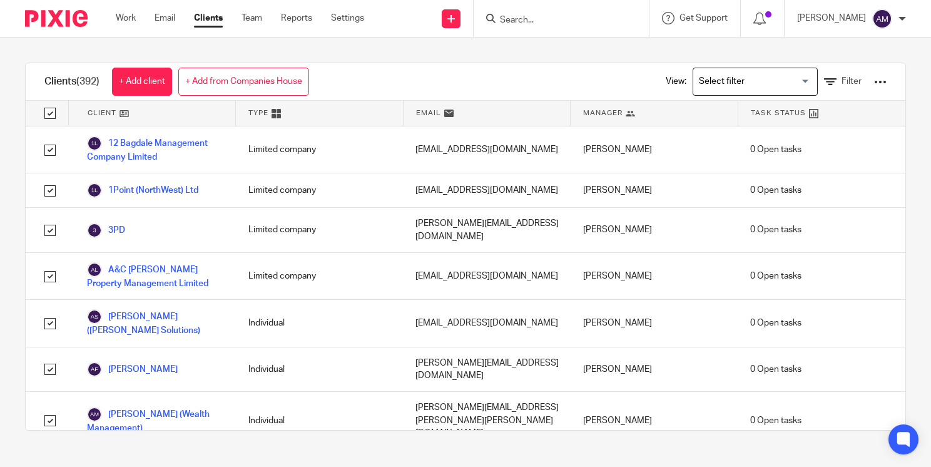
checkbox input "true"
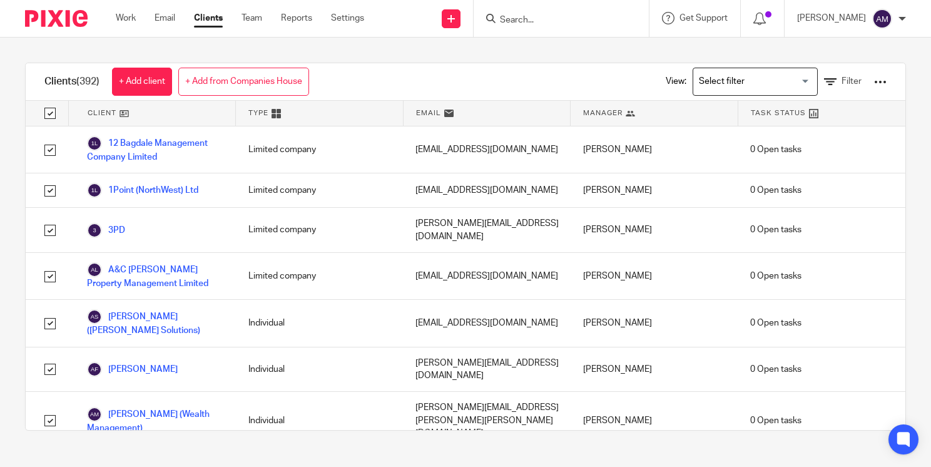
checkbox input "true"
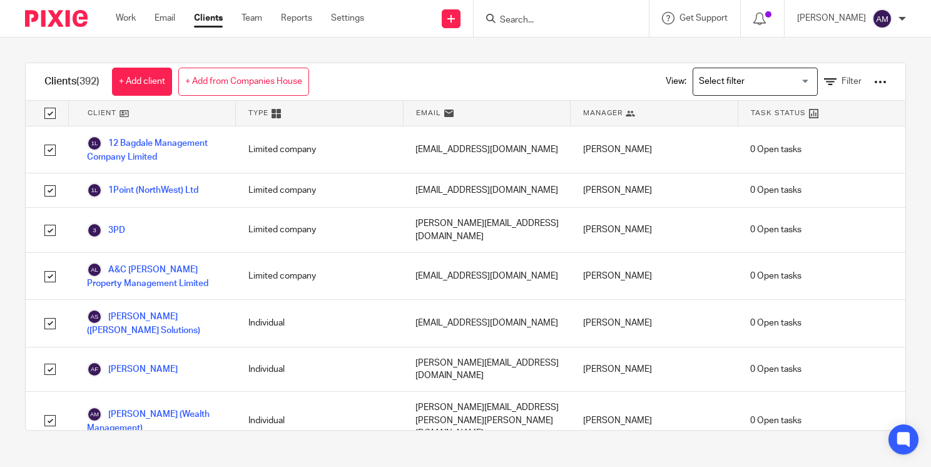
checkbox input "true"
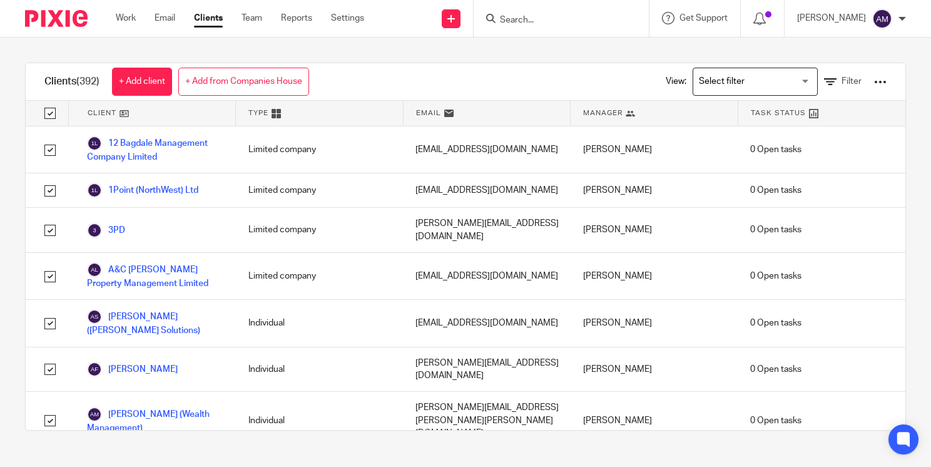
checkbox input "true"
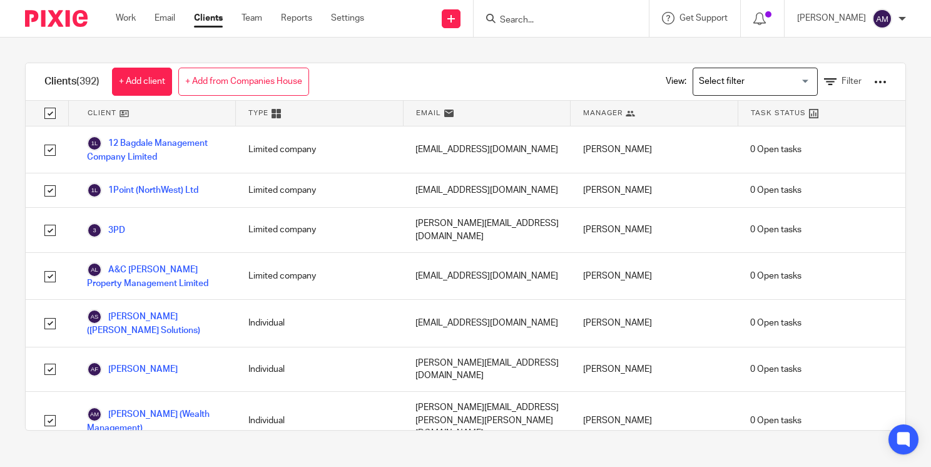
checkbox input "true"
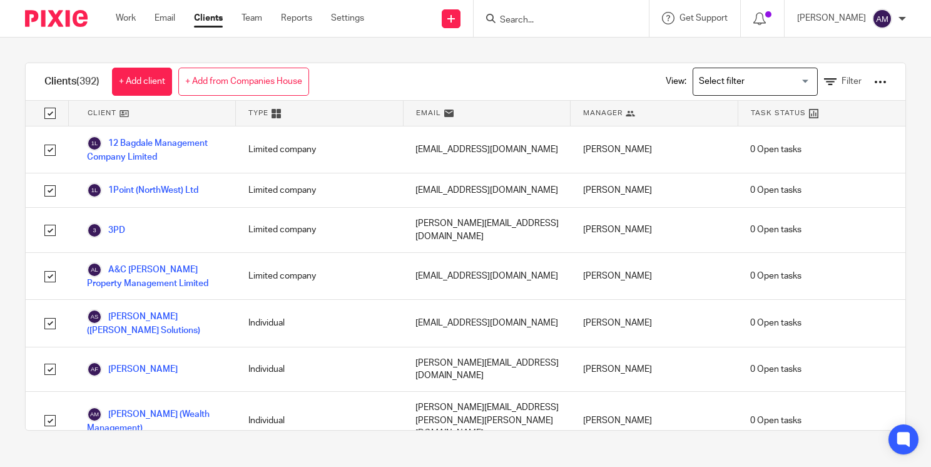
checkbox input "true"
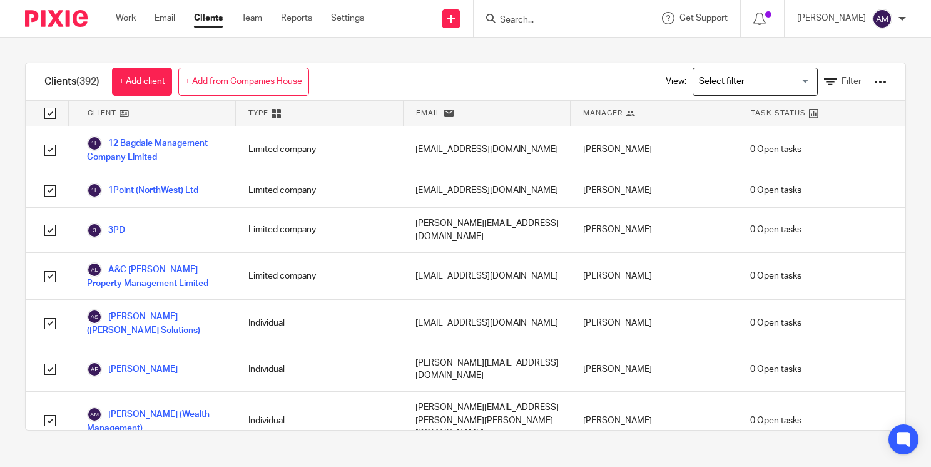
checkbox input "true"
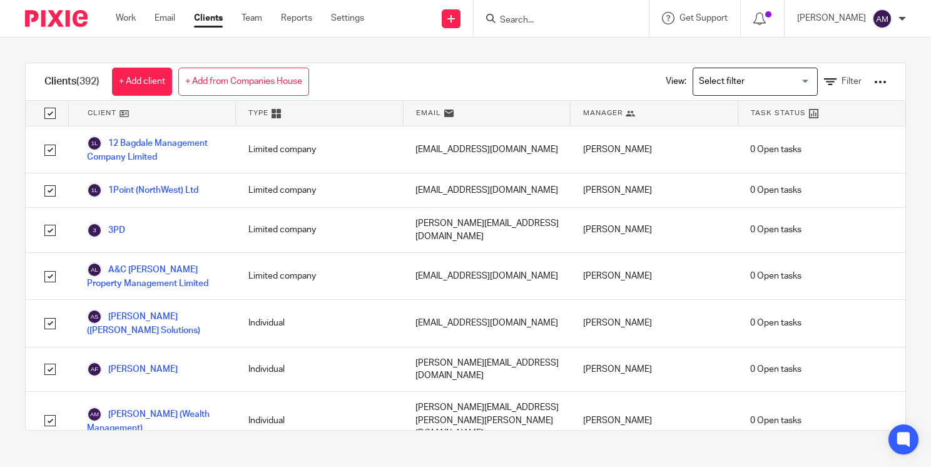
checkbox input "true"
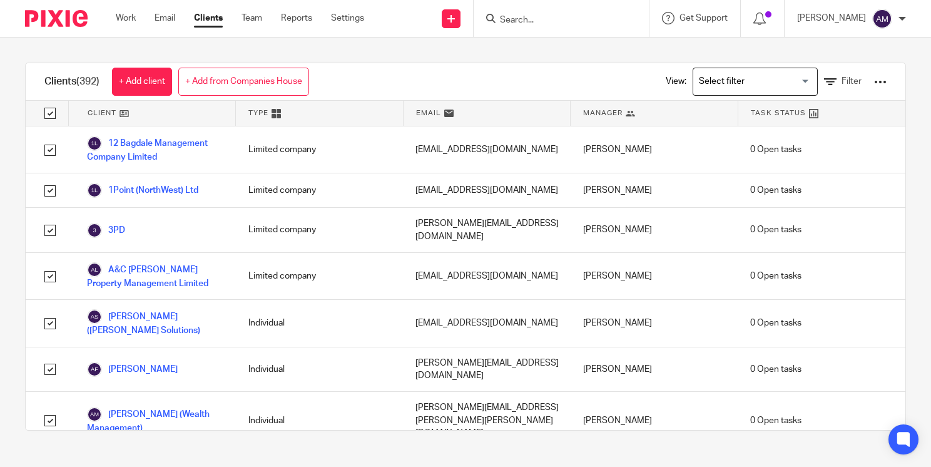
checkbox input "true"
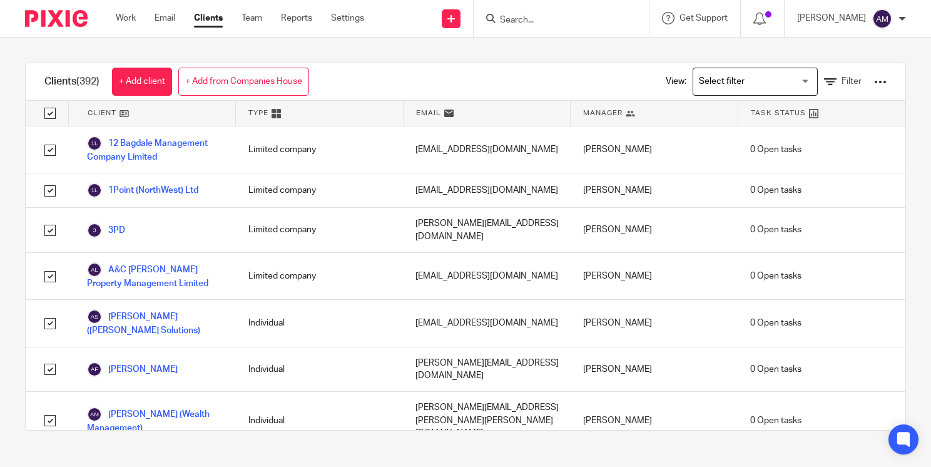
checkbox input "true"
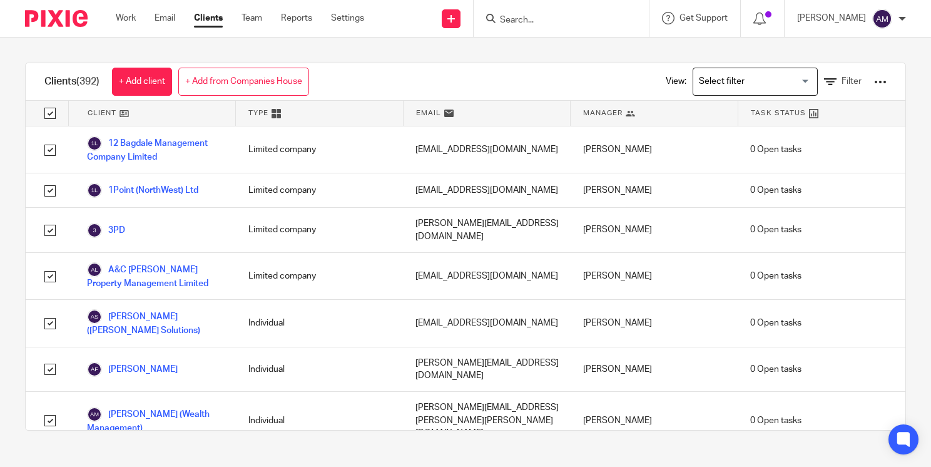
checkbox input "true"
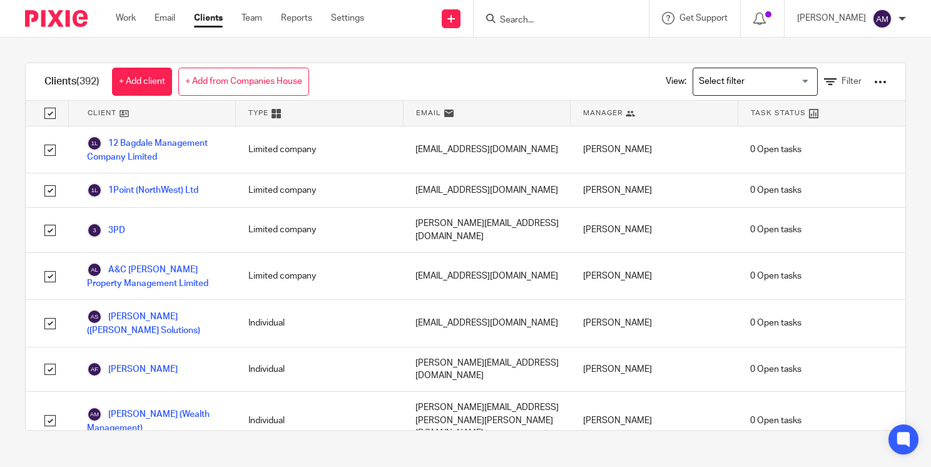
checkbox input "true"
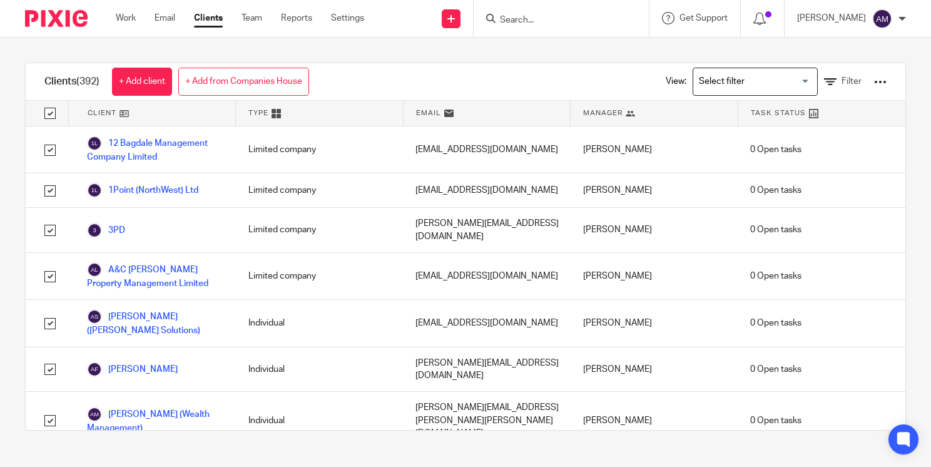
checkbox input "true"
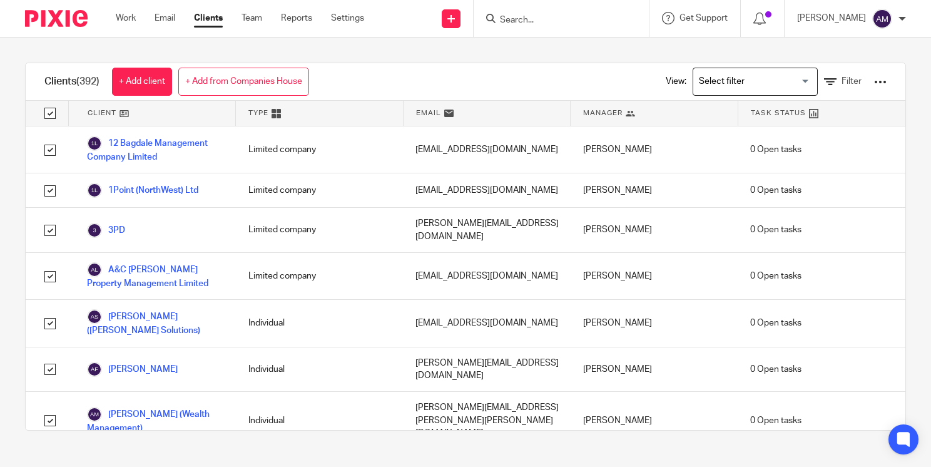
checkbox input "true"
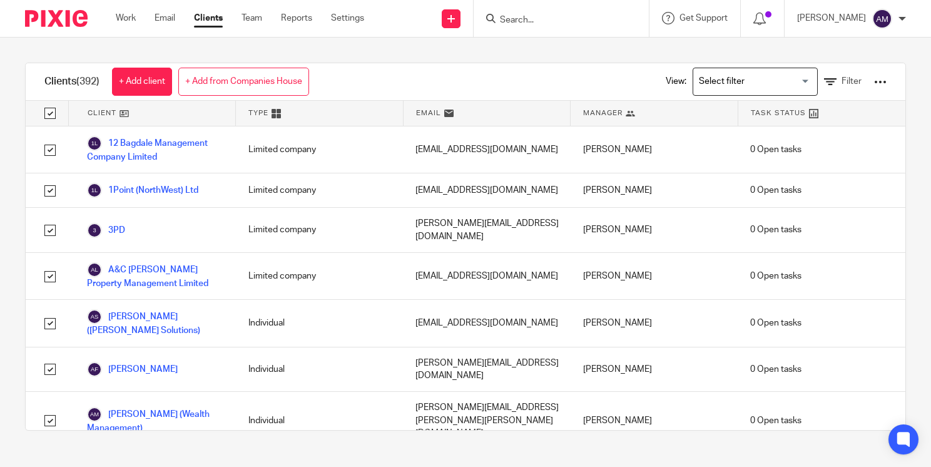
checkbox input "true"
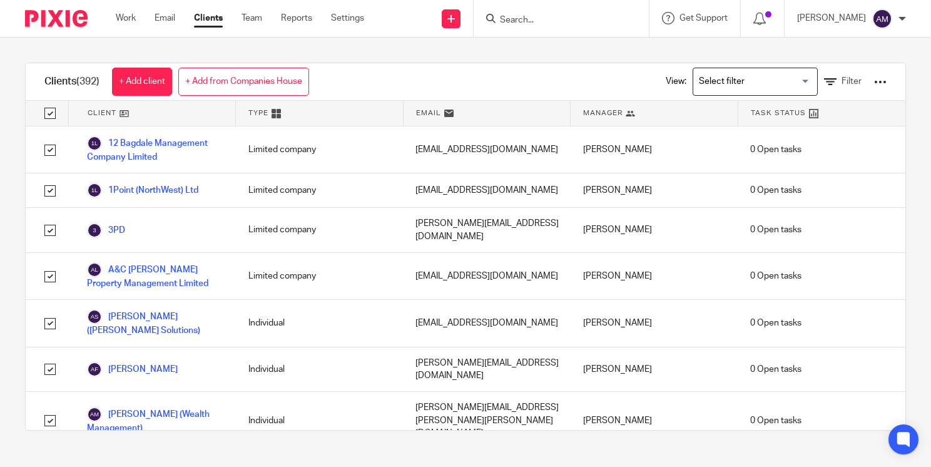
checkbox input "true"
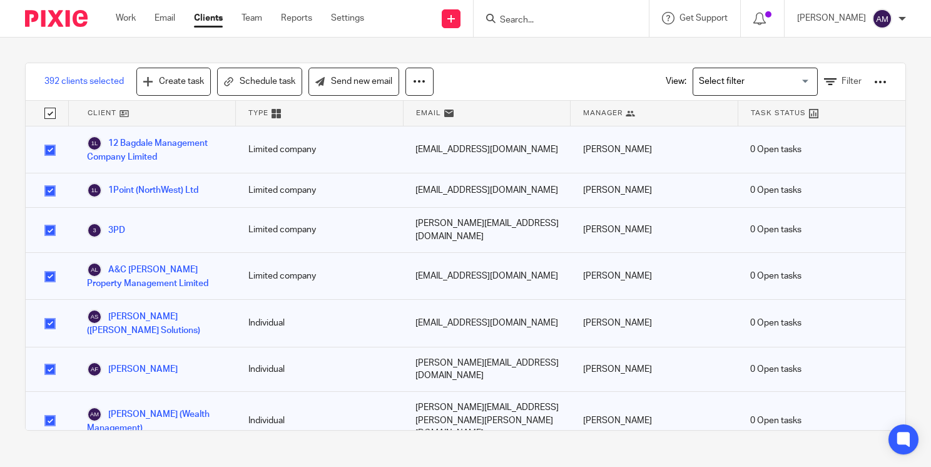
click at [868, 78] on div "View: Loading... Filter" at bounding box center [766, 81] width 277 height 37
click at [874, 83] on div at bounding box center [880, 82] width 13 height 13
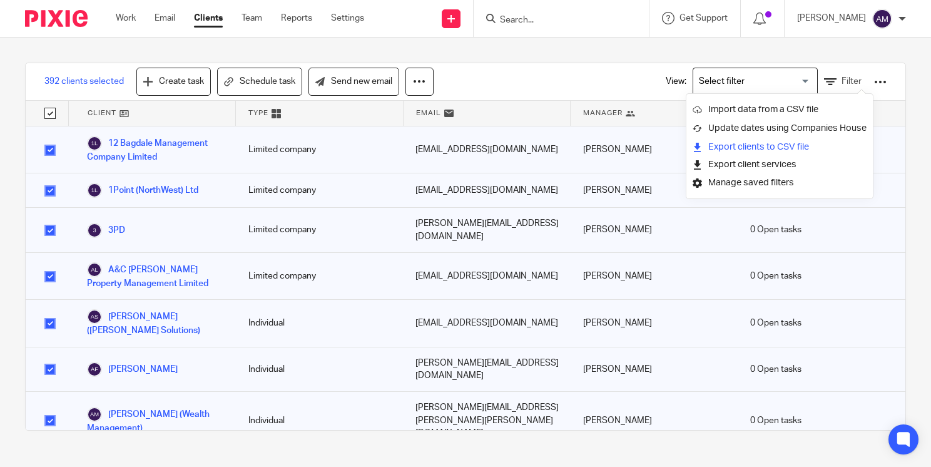
click at [791, 150] on link "Export clients to CSV file" at bounding box center [779, 147] width 174 height 19
click at [568, 52] on div "392 clients selected Create task Schedule task Send new email View: Loading... …" at bounding box center [465, 247] width 931 height 418
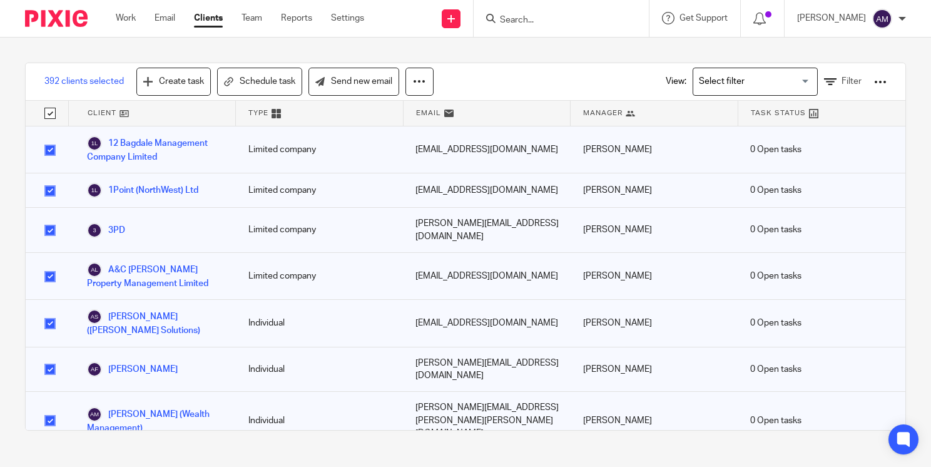
click at [50, 112] on input "checkbox" at bounding box center [50, 113] width 24 height 24
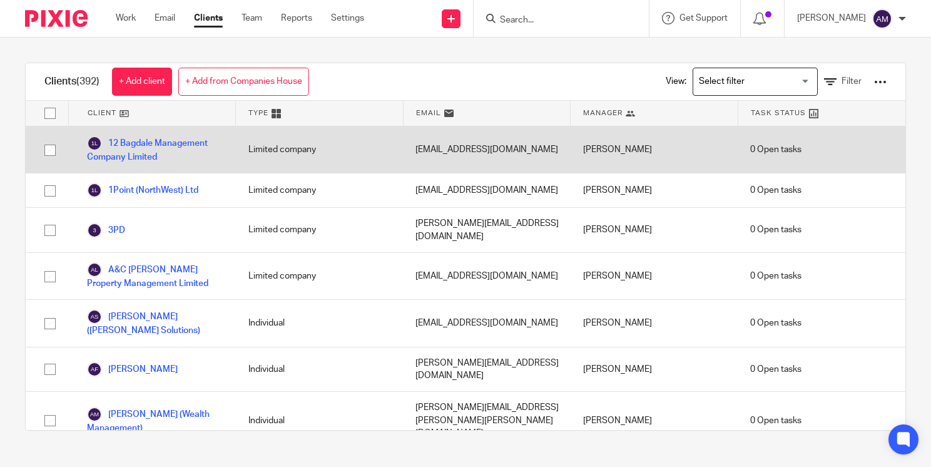
click at [275, 158] on div "Limited company" at bounding box center [320, 149] width 168 height 46
click at [170, 145] on link "12 Bagdale Management Company Limited" at bounding box center [155, 150] width 136 height 28
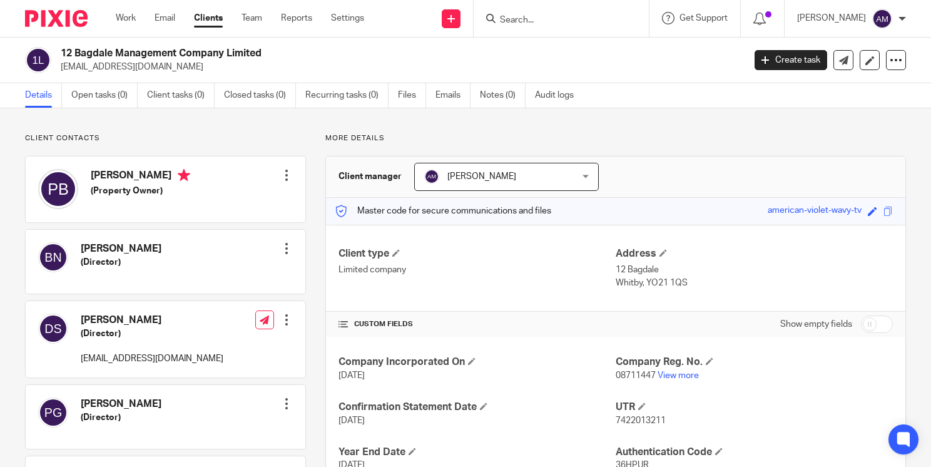
click at [529, 23] on input "Search" at bounding box center [555, 20] width 113 height 11
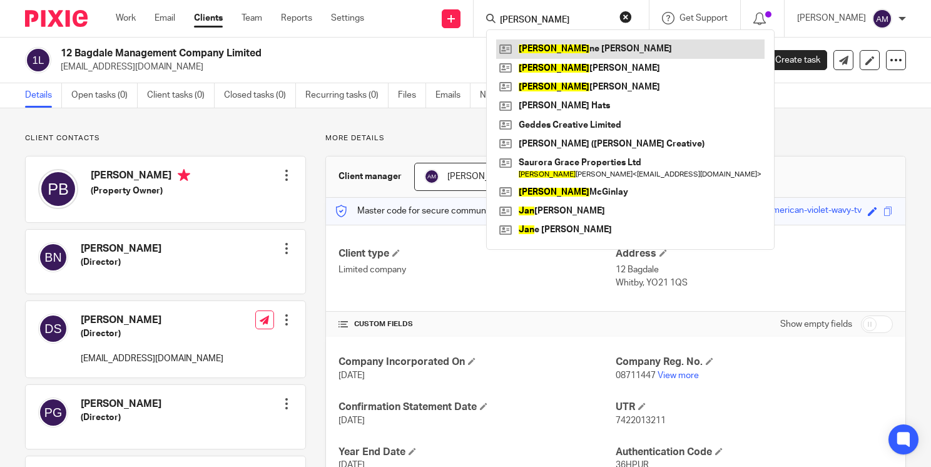
type input "[PERSON_NAME]"
click at [560, 47] on link at bounding box center [630, 48] width 268 height 19
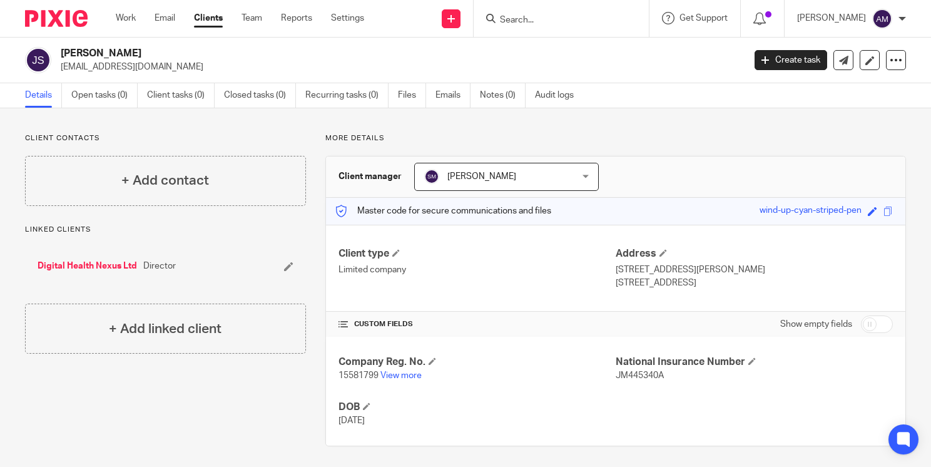
click at [539, 17] on input "Search" at bounding box center [555, 20] width 113 height 11
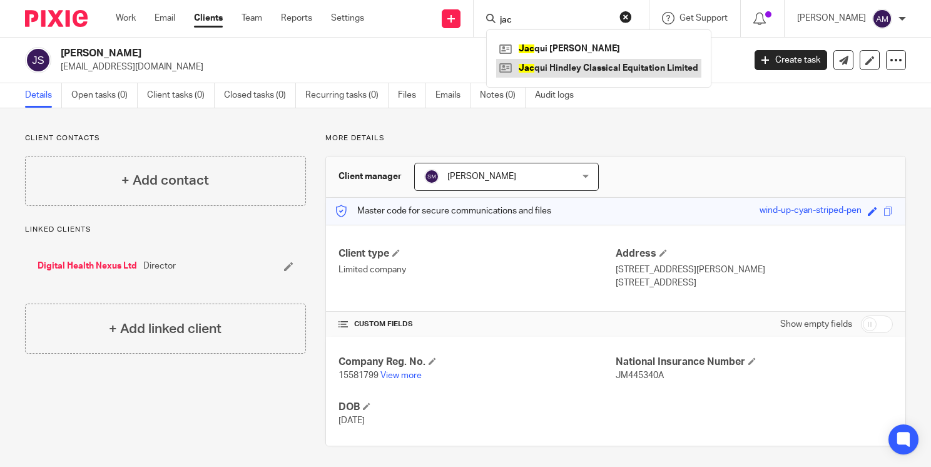
type input "jac"
click at [582, 71] on link at bounding box center [598, 68] width 205 height 19
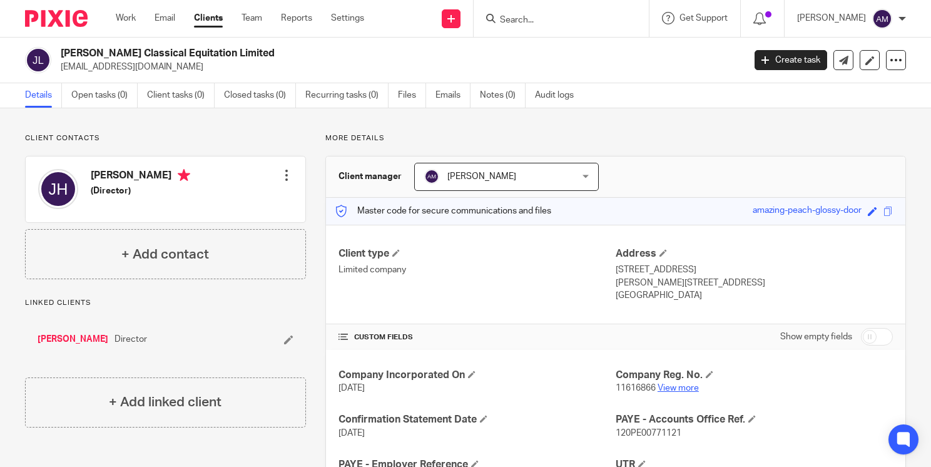
click at [660, 383] on link "View more" at bounding box center [677, 387] width 41 height 9
click at [551, 21] on input "Search" at bounding box center [555, 20] width 113 height 11
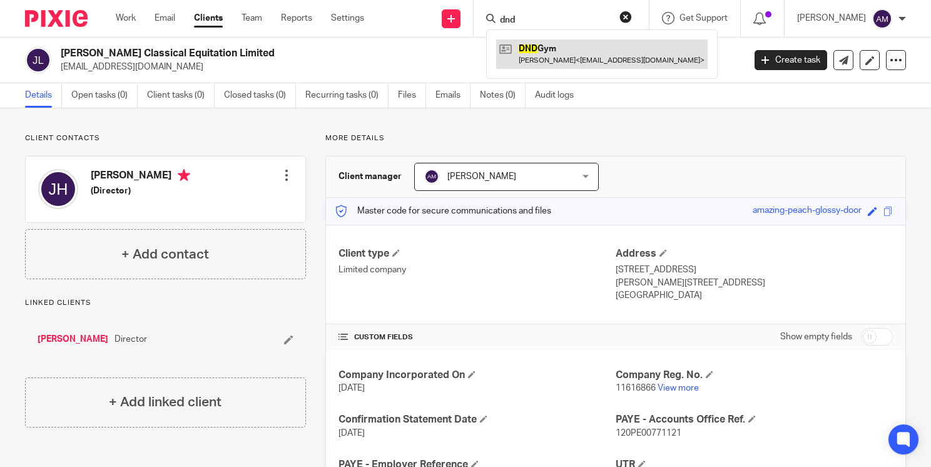
type input "dnd"
click at [568, 56] on link at bounding box center [601, 53] width 211 height 29
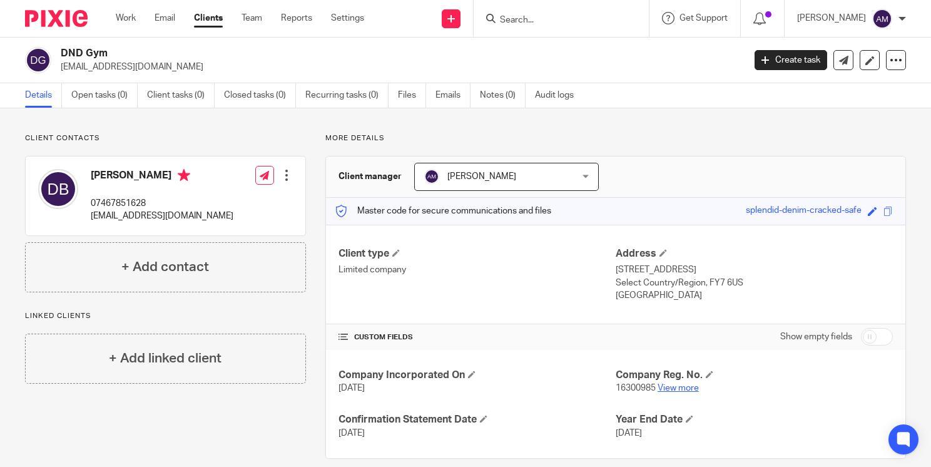
click at [682, 387] on link "View more" at bounding box center [677, 387] width 41 height 9
click at [573, 21] on input "Search" at bounding box center [555, 20] width 113 height 11
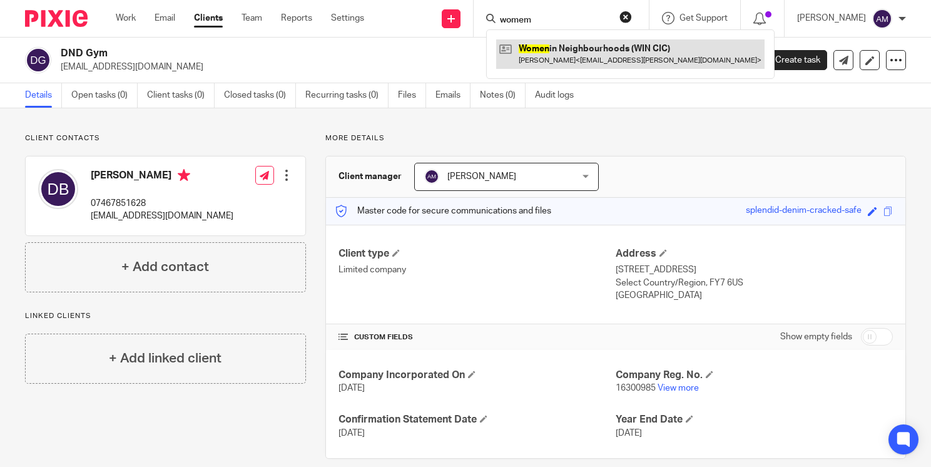
type input "womem"
click at [598, 49] on link at bounding box center [630, 53] width 268 height 29
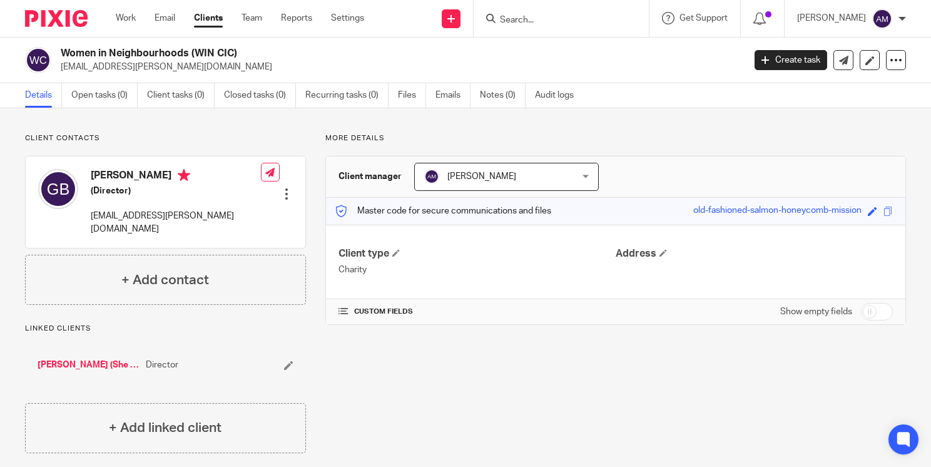
click at [530, 15] on input "Search" at bounding box center [555, 20] width 113 height 11
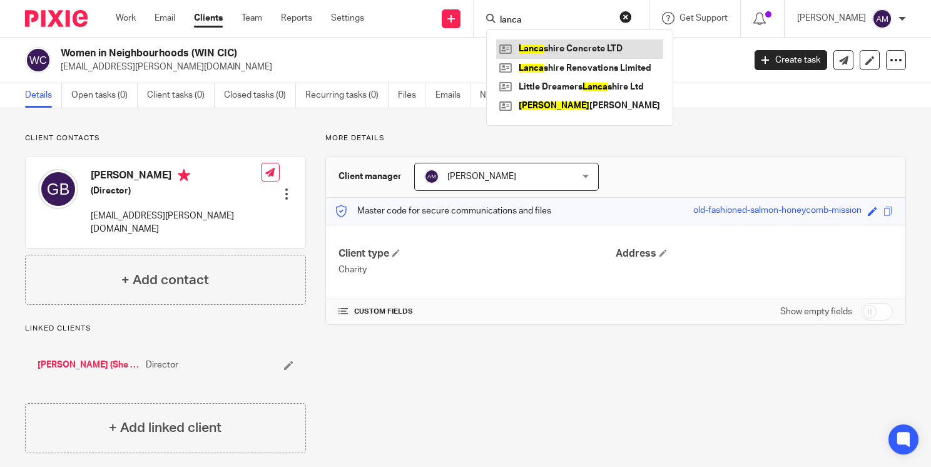
type input "lanca"
click at [583, 51] on link at bounding box center [579, 48] width 167 height 19
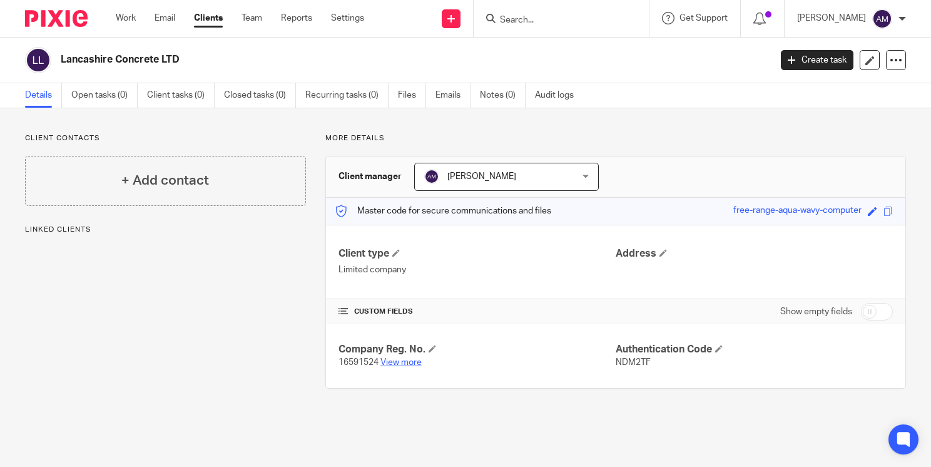
click at [408, 358] on link "View more" at bounding box center [400, 362] width 41 height 9
click at [599, 15] on input "Search" at bounding box center [555, 20] width 113 height 11
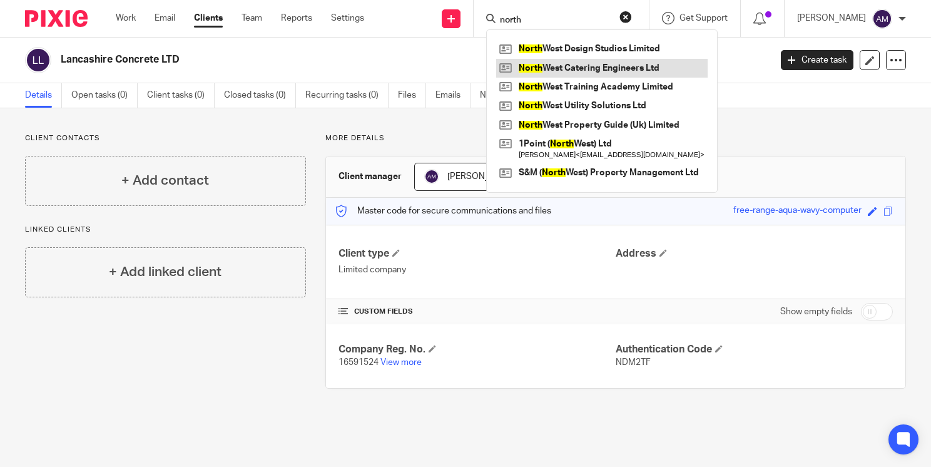
type input "north"
click at [597, 65] on link at bounding box center [601, 68] width 211 height 19
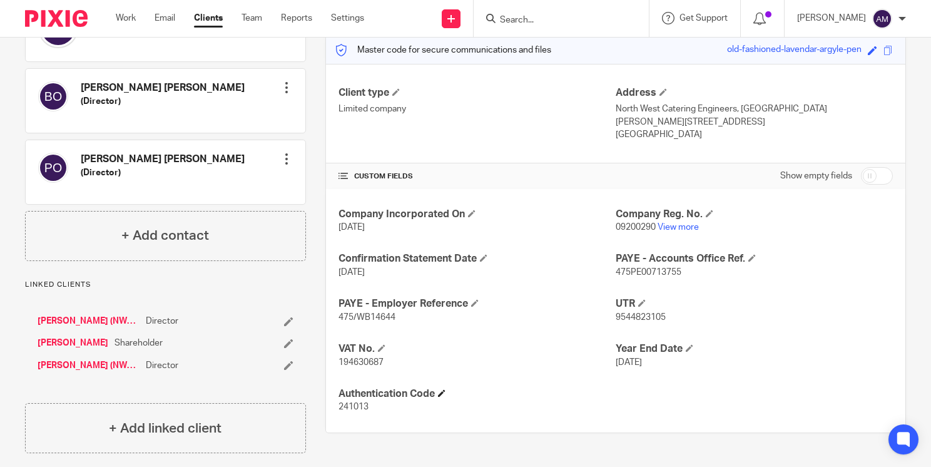
scroll to position [162, 0]
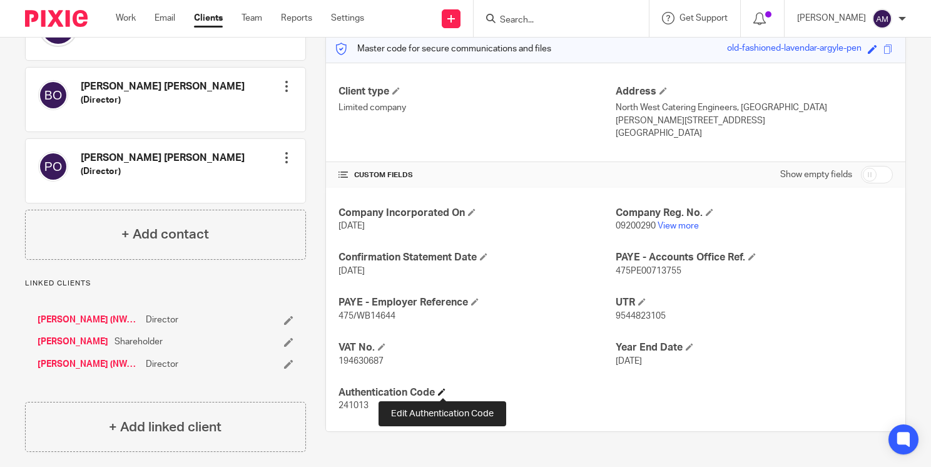
click at [441, 392] on span at bounding box center [442, 392] width 8 height 8
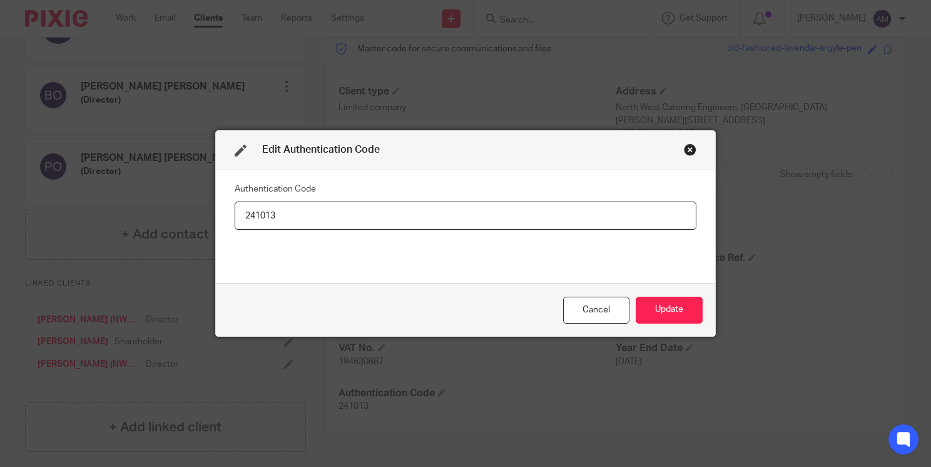
click at [686, 150] on div "Close this dialog window" at bounding box center [690, 149] width 13 height 13
